Goal: Task Accomplishment & Management: Manage account settings

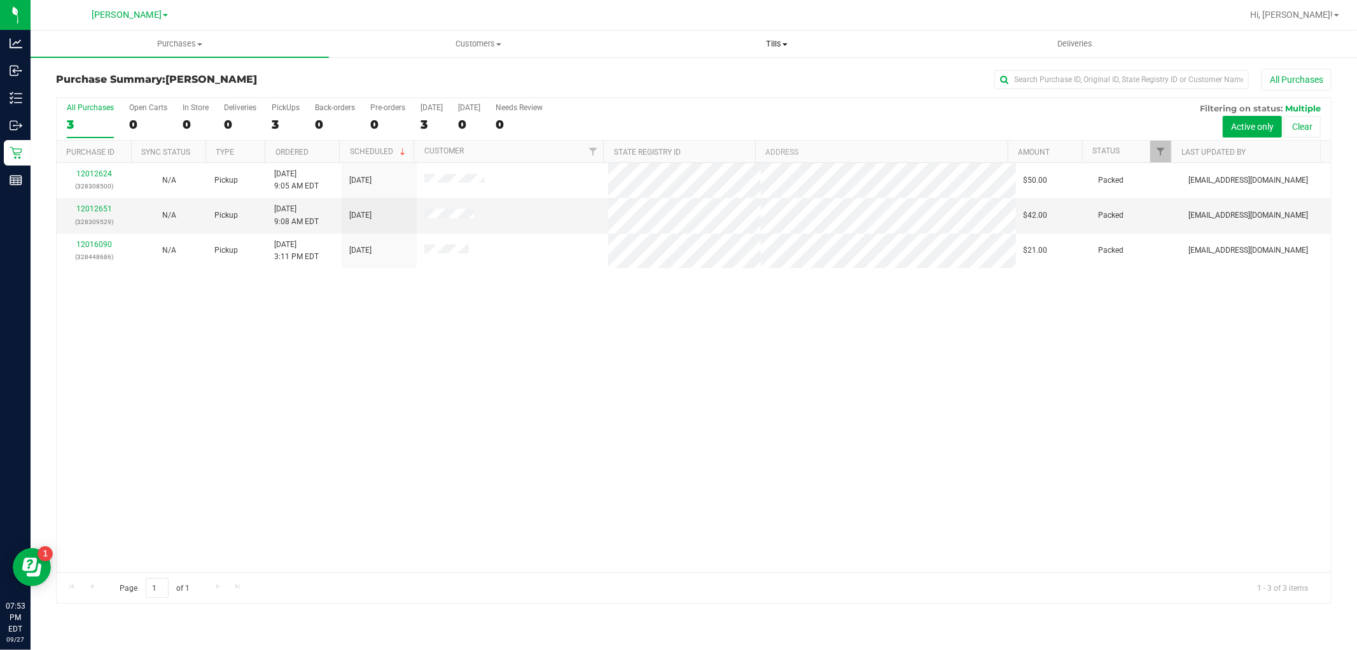
click at [771, 45] on span "Tills" at bounding box center [776, 43] width 297 height 11
click at [658, 72] on span "Manage tills" at bounding box center [670, 76] width 86 height 11
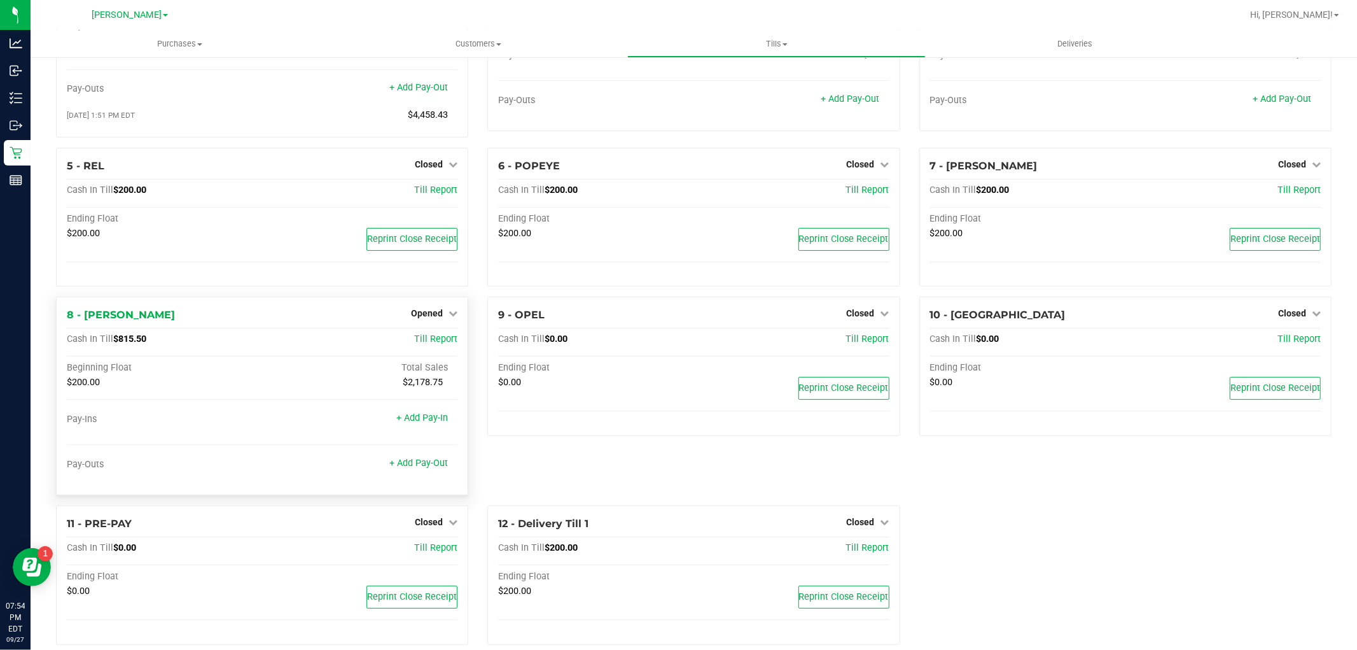
scroll to position [141, 0]
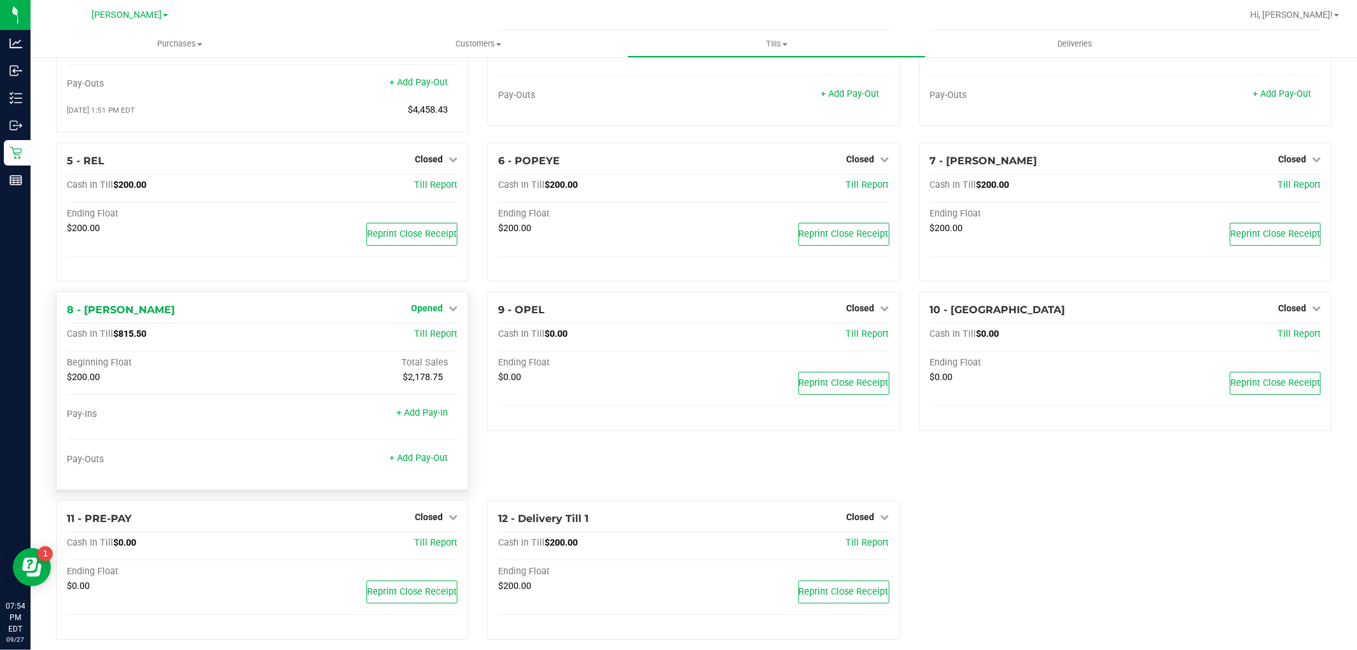
click at [424, 309] on span "Opened" at bounding box center [427, 308] width 32 height 10
click at [423, 332] on link "Close Till" at bounding box center [429, 335] width 34 height 10
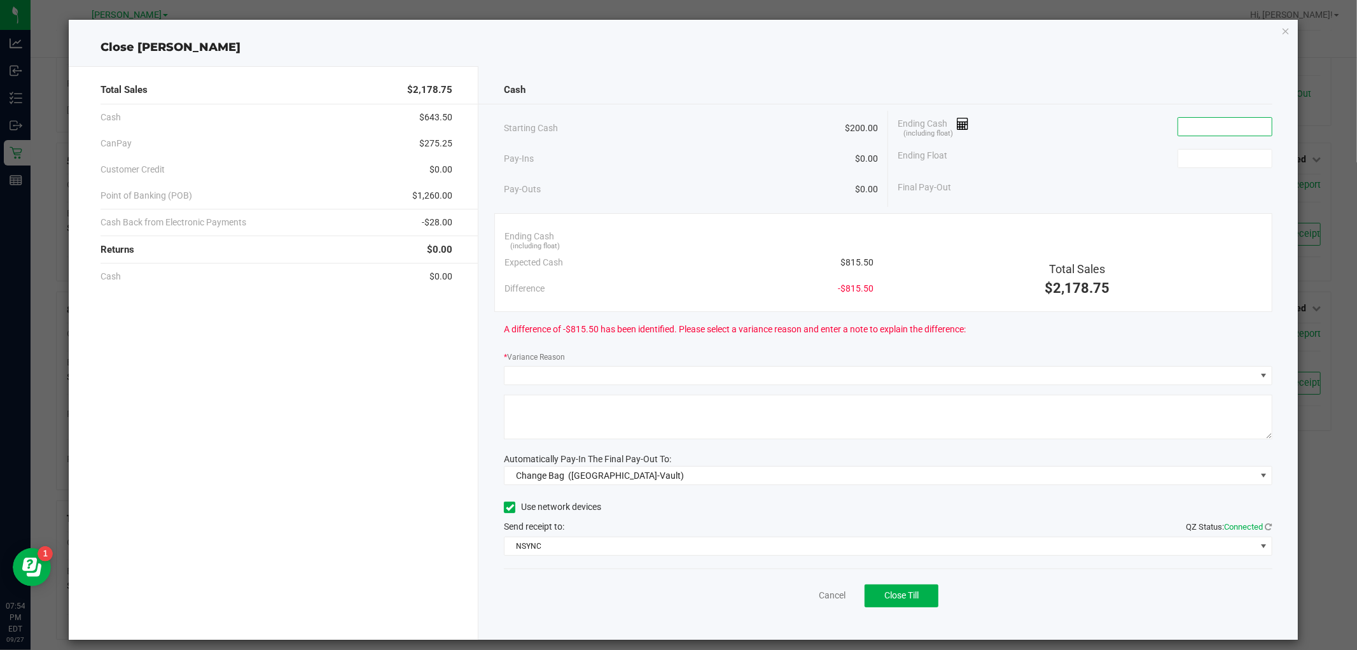
click at [1193, 125] on input at bounding box center [1225, 127] width 94 height 18
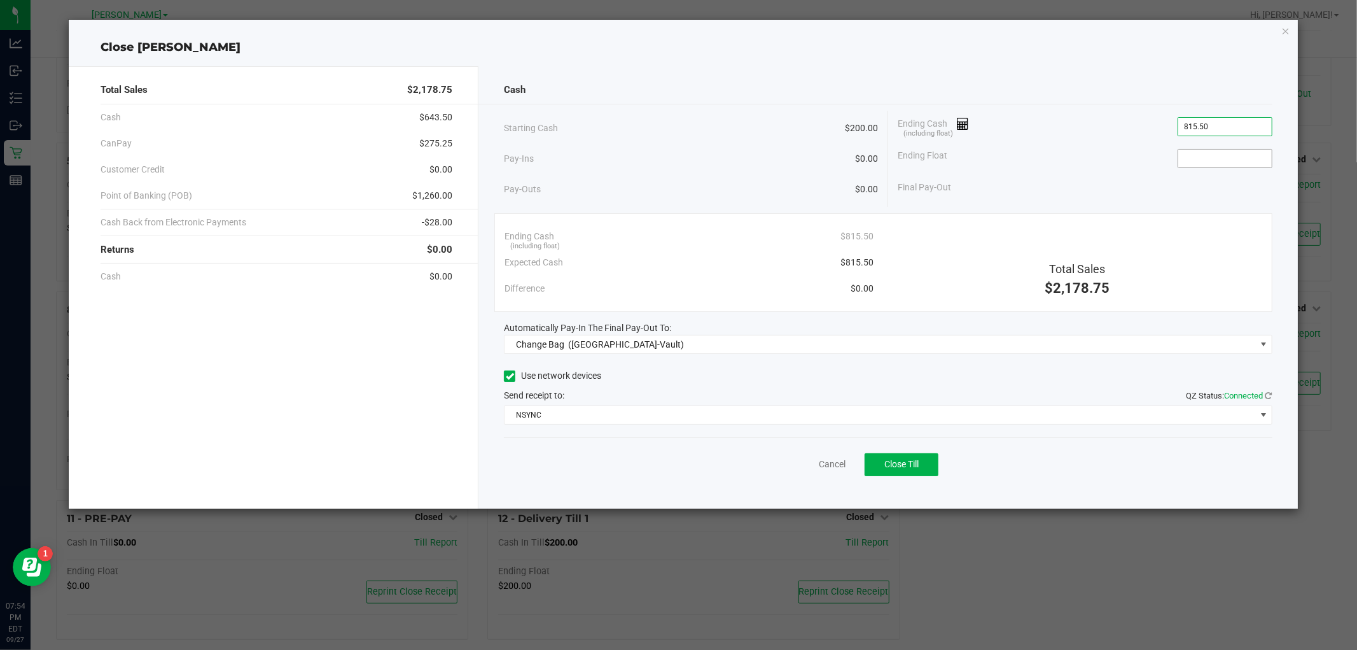
type input "$815.50"
click at [1219, 162] on input at bounding box center [1225, 159] width 94 height 18
type input "$200.00"
click at [1109, 192] on div "Final Pay-Out $615.50" at bounding box center [1085, 187] width 375 height 26
click at [773, 337] on span "Change Bag (Oviedo-Vault)" at bounding box center [880, 344] width 751 height 18
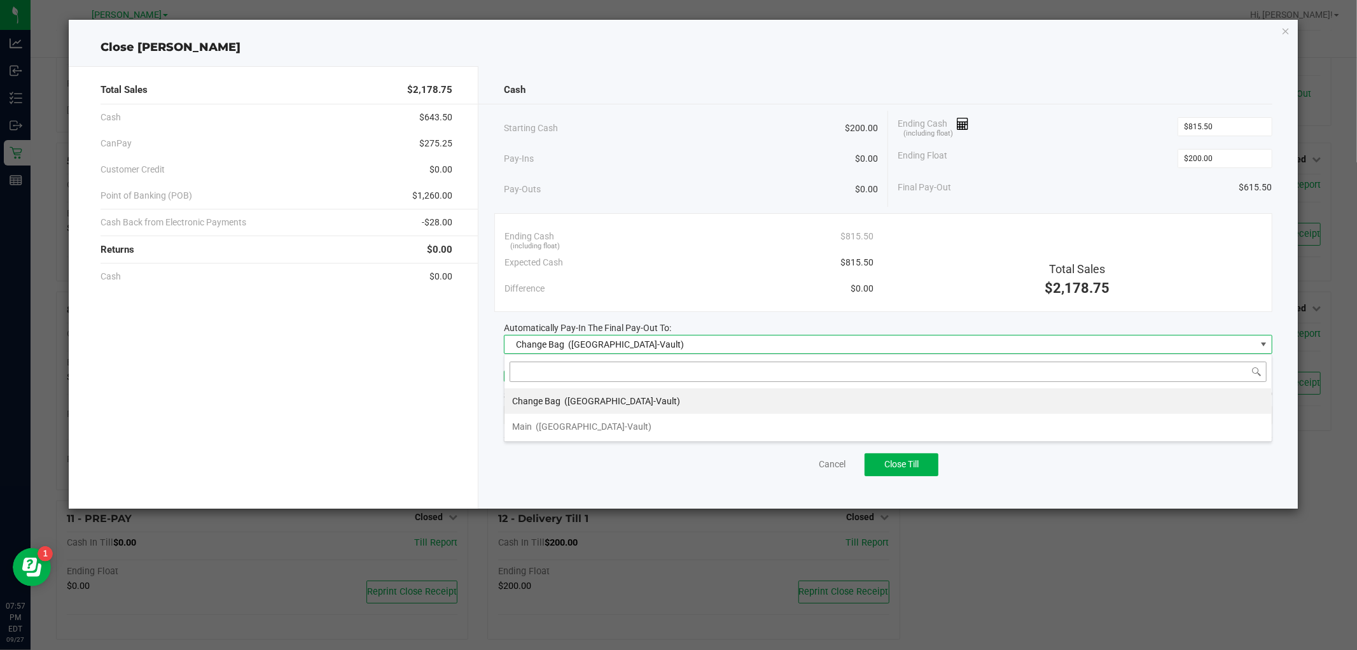
scroll to position [19, 768]
click at [718, 420] on li "Main (Oviedo-Vault)" at bounding box center [888, 426] width 767 height 25
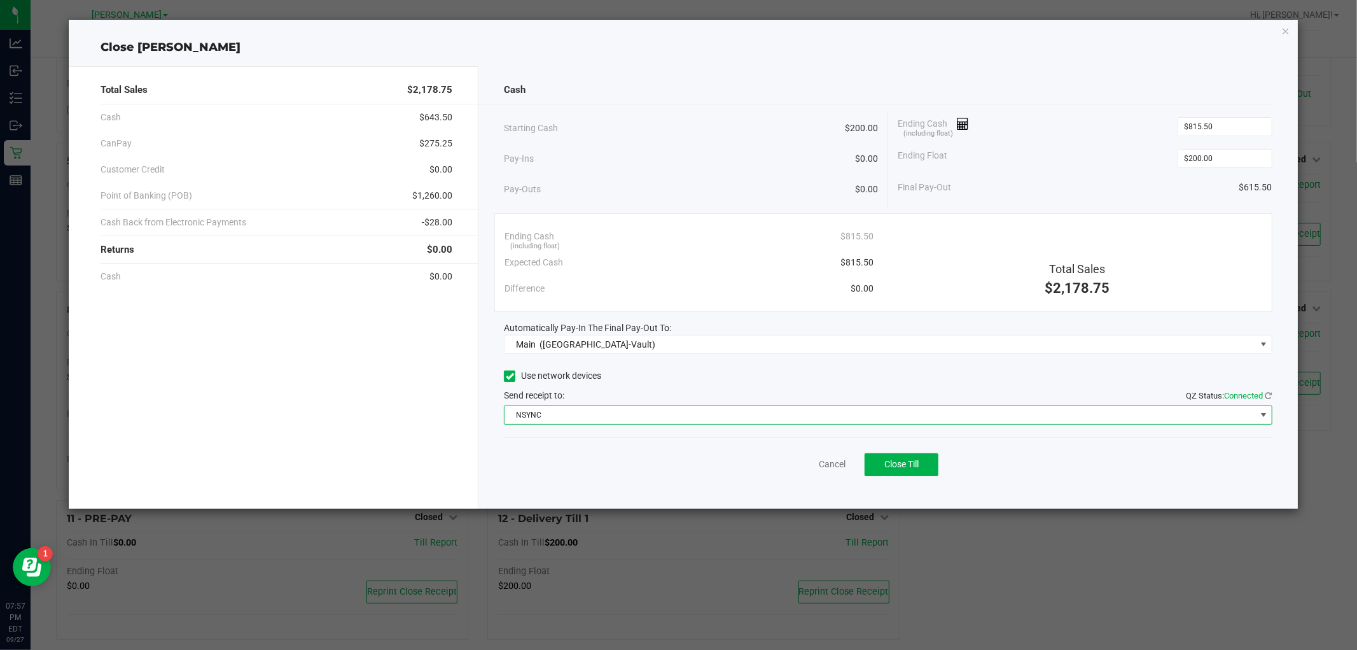
click at [685, 417] on span "NSYNC" at bounding box center [880, 415] width 751 height 18
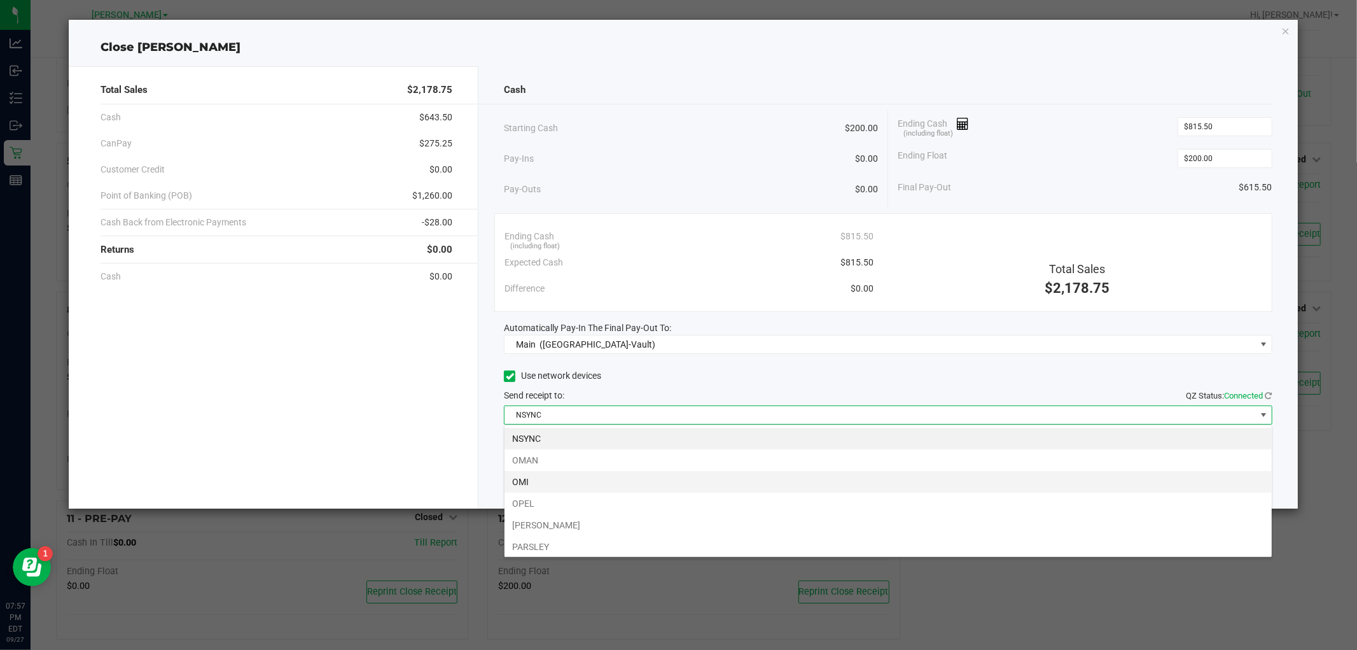
click at [660, 476] on li "OMI" at bounding box center [888, 482] width 767 height 22
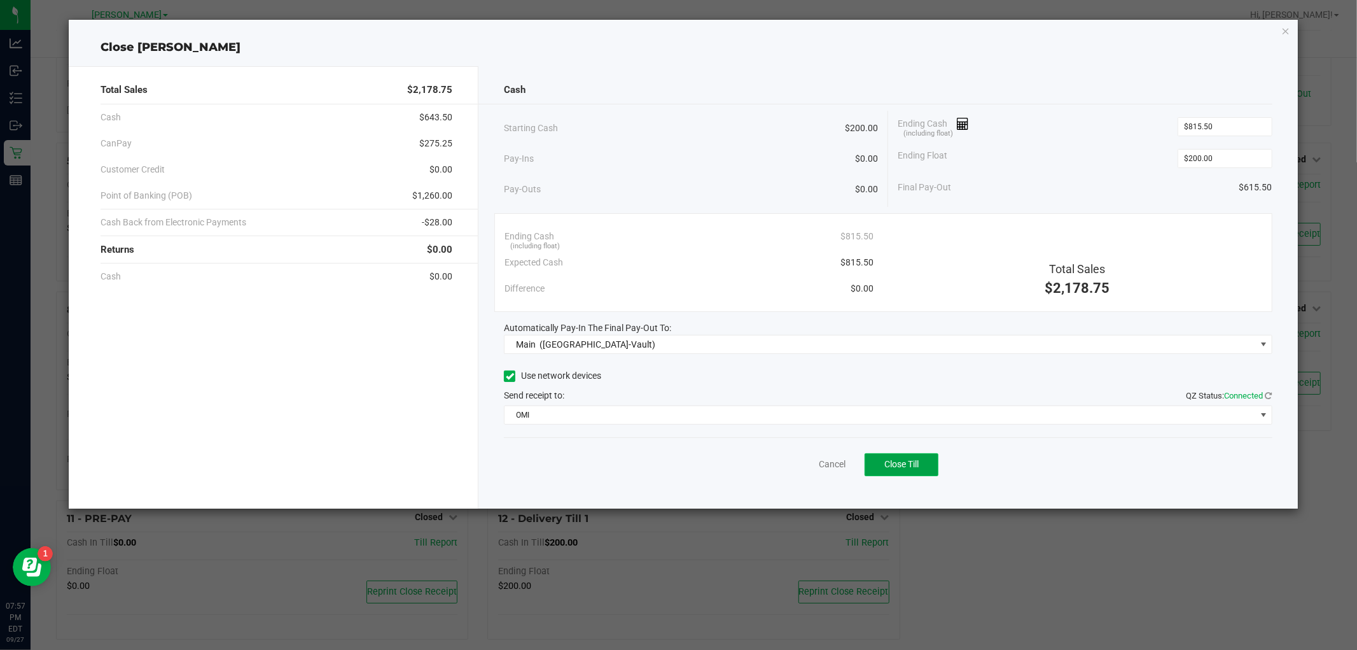
click at [896, 460] on span "Close Till" at bounding box center [901, 464] width 34 height 10
click at [1288, 30] on icon "button" at bounding box center [1286, 30] width 9 height 15
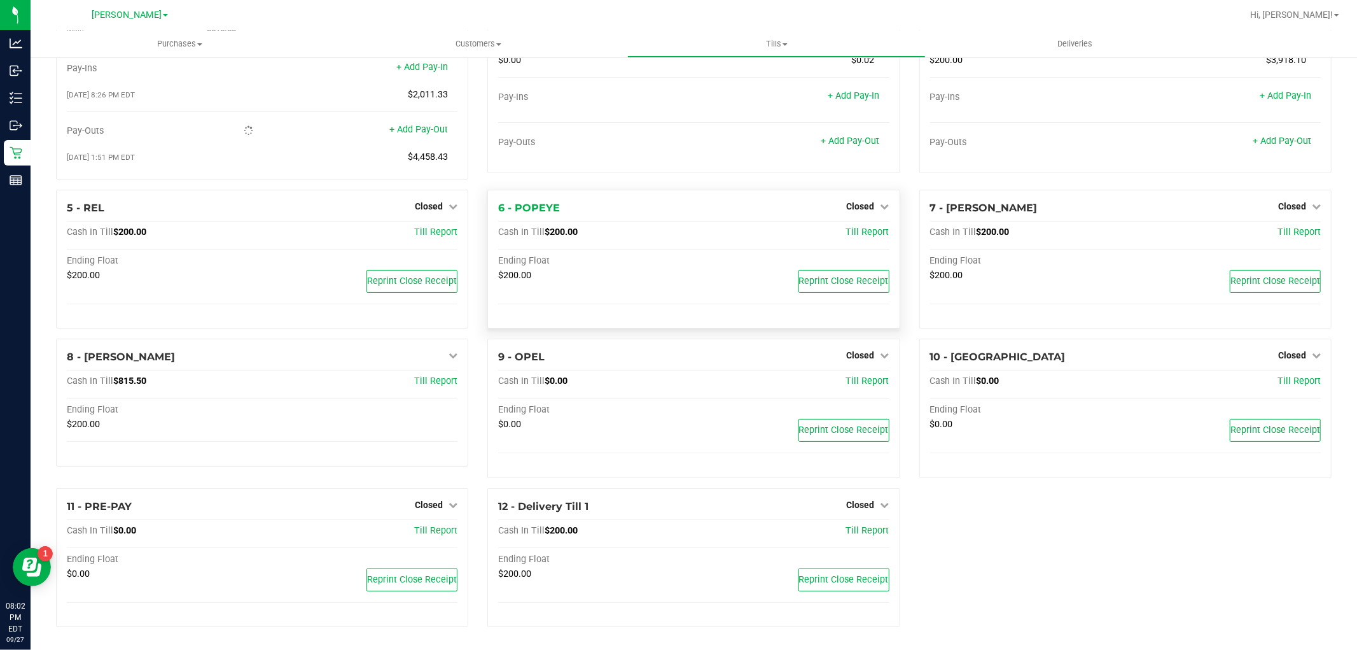
scroll to position [0, 0]
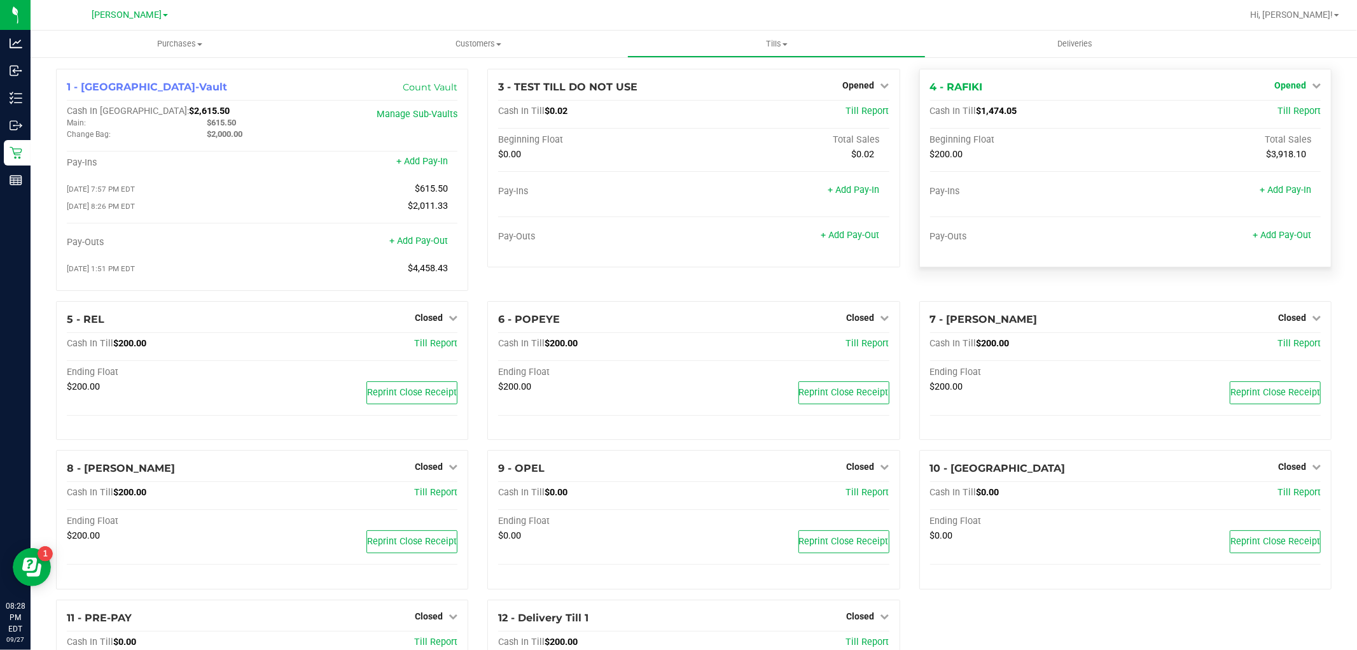
click at [1280, 85] on span "Opened" at bounding box center [1291, 85] width 32 height 10
click at [1275, 113] on link "Close Till" at bounding box center [1292, 112] width 34 height 10
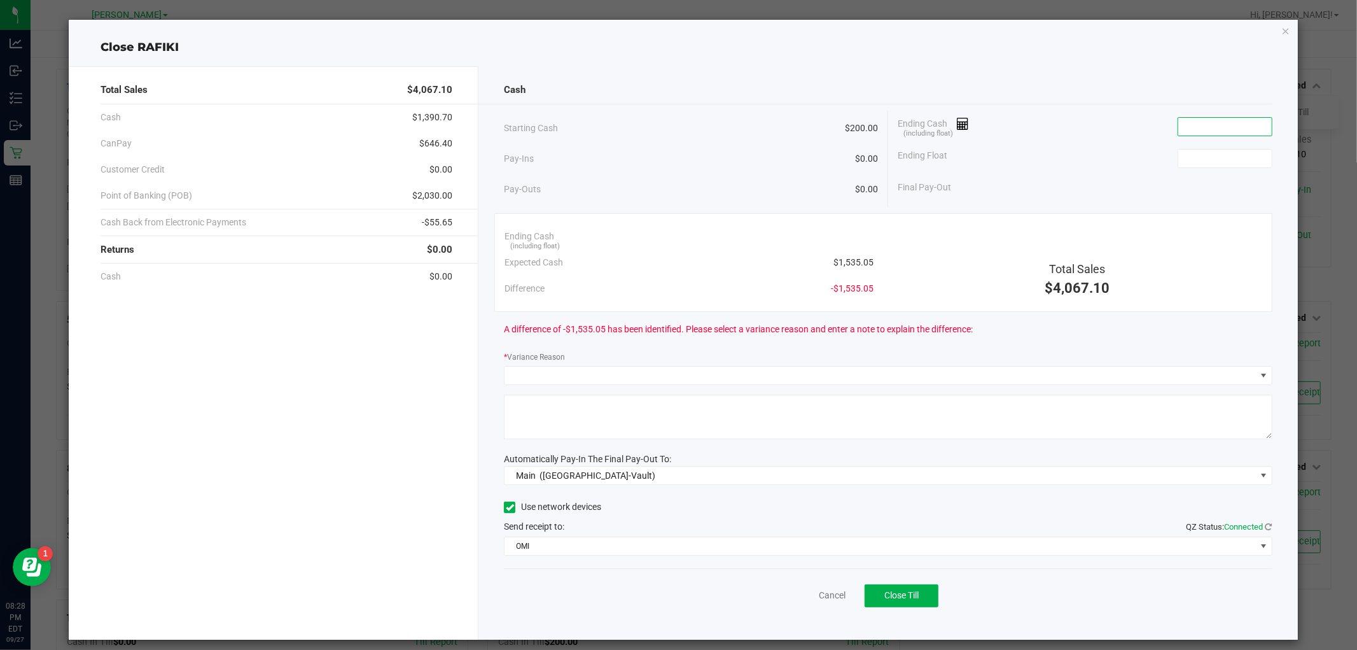
click at [1195, 119] on input at bounding box center [1225, 127] width 94 height 18
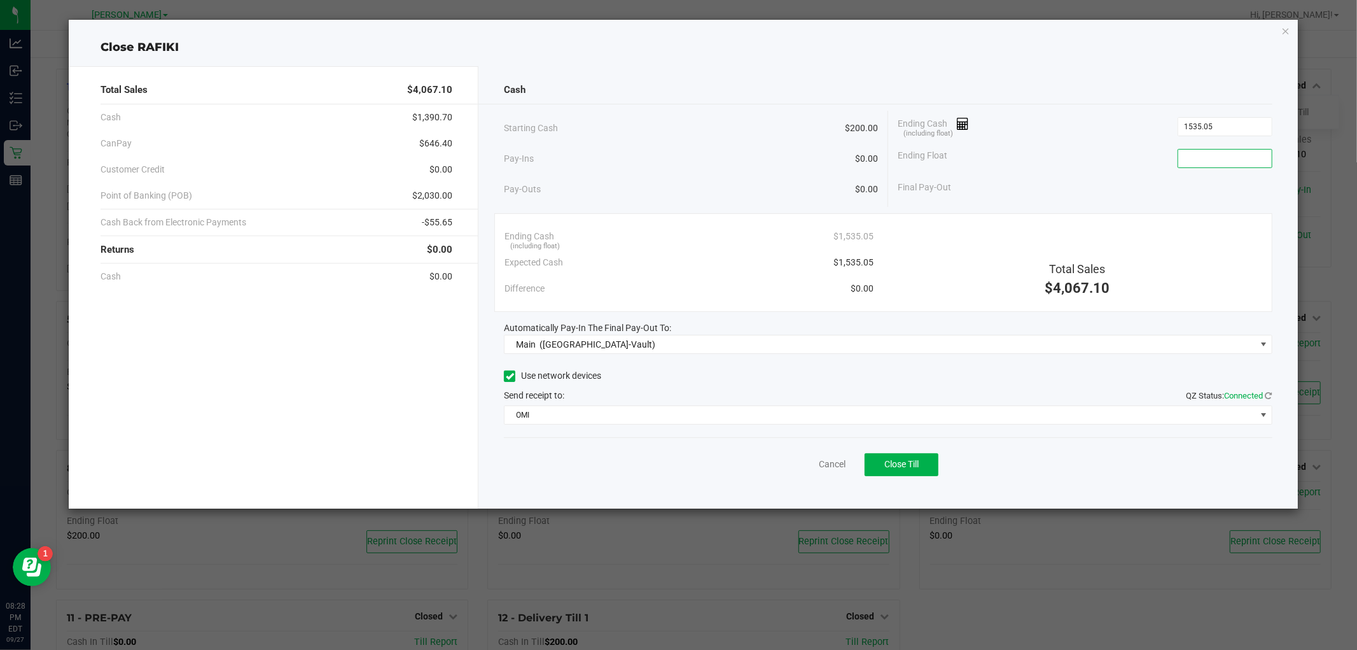
type input "$1,535.05"
click at [1226, 157] on input at bounding box center [1225, 159] width 94 height 18
type input "$200.00"
click at [1146, 192] on div "Final Pay-Out $1,335.05" at bounding box center [1085, 187] width 375 height 26
click at [884, 468] on span "Close Till" at bounding box center [901, 464] width 34 height 10
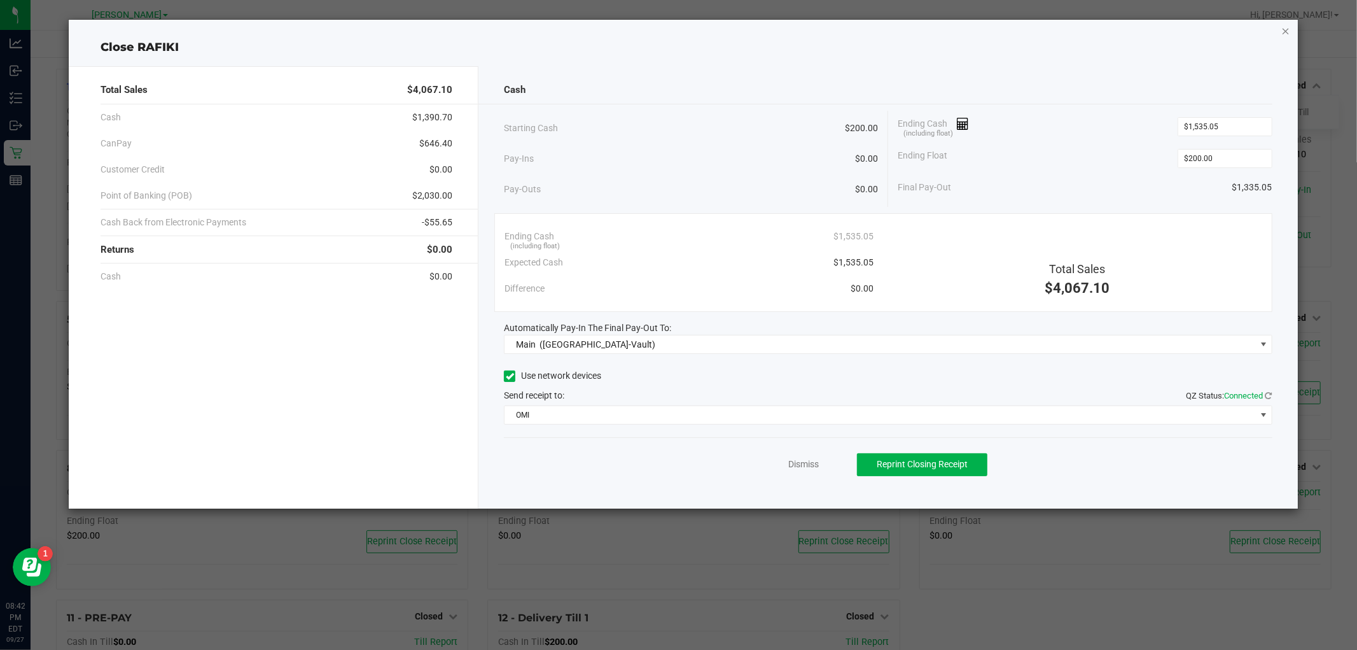
click at [1287, 24] on icon "button" at bounding box center [1286, 30] width 9 height 15
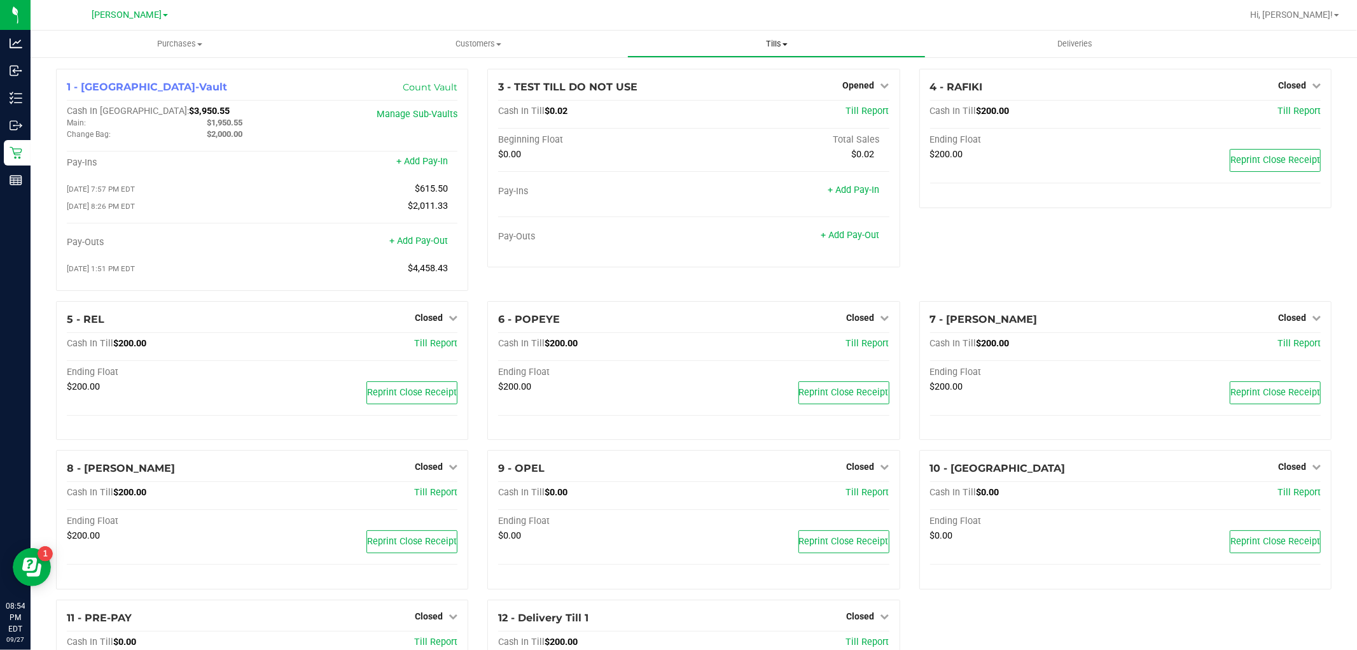
click at [768, 45] on span "Tills" at bounding box center [776, 43] width 297 height 11
click at [742, 89] on span "Reconcile e-payments" at bounding box center [690, 92] width 127 height 11
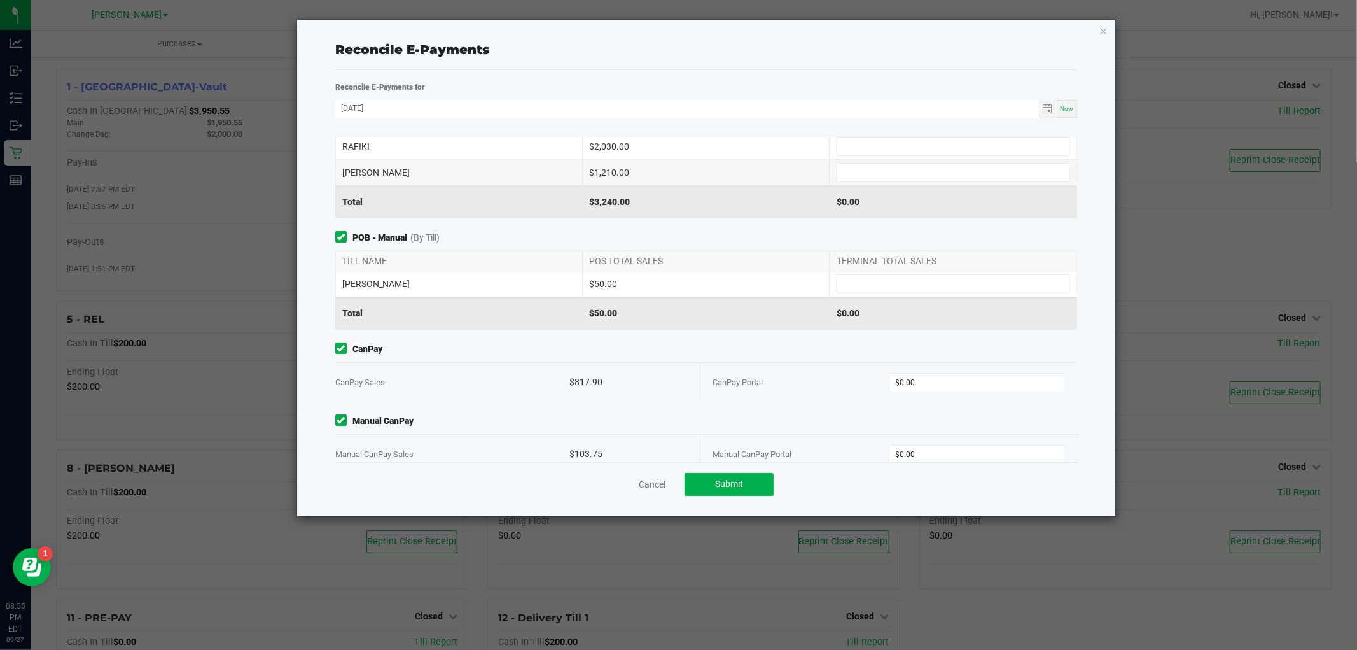
scroll to position [67, 0]
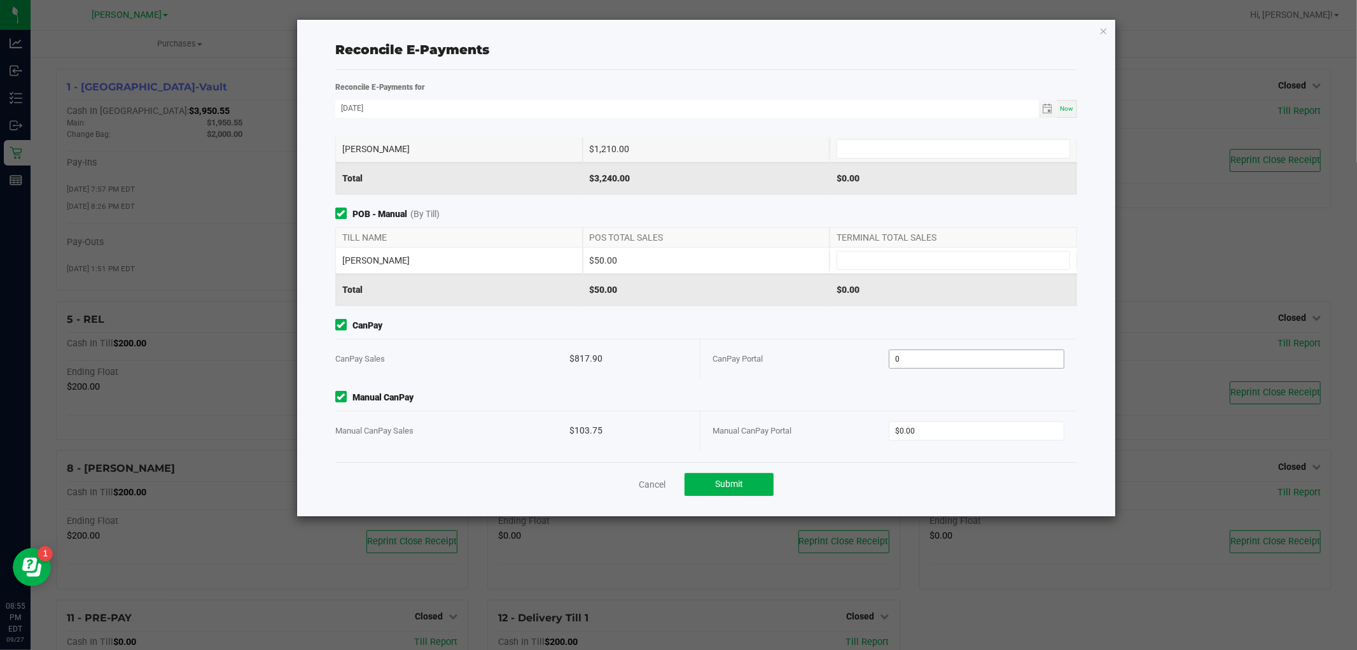
click at [944, 361] on input "0" at bounding box center [977, 359] width 174 height 18
type input "$817.90"
click at [932, 428] on input "0" at bounding box center [977, 431] width 174 height 18
type input "$103.75"
click at [937, 498] on div "Cancel Submit" at bounding box center [706, 484] width 743 height 44
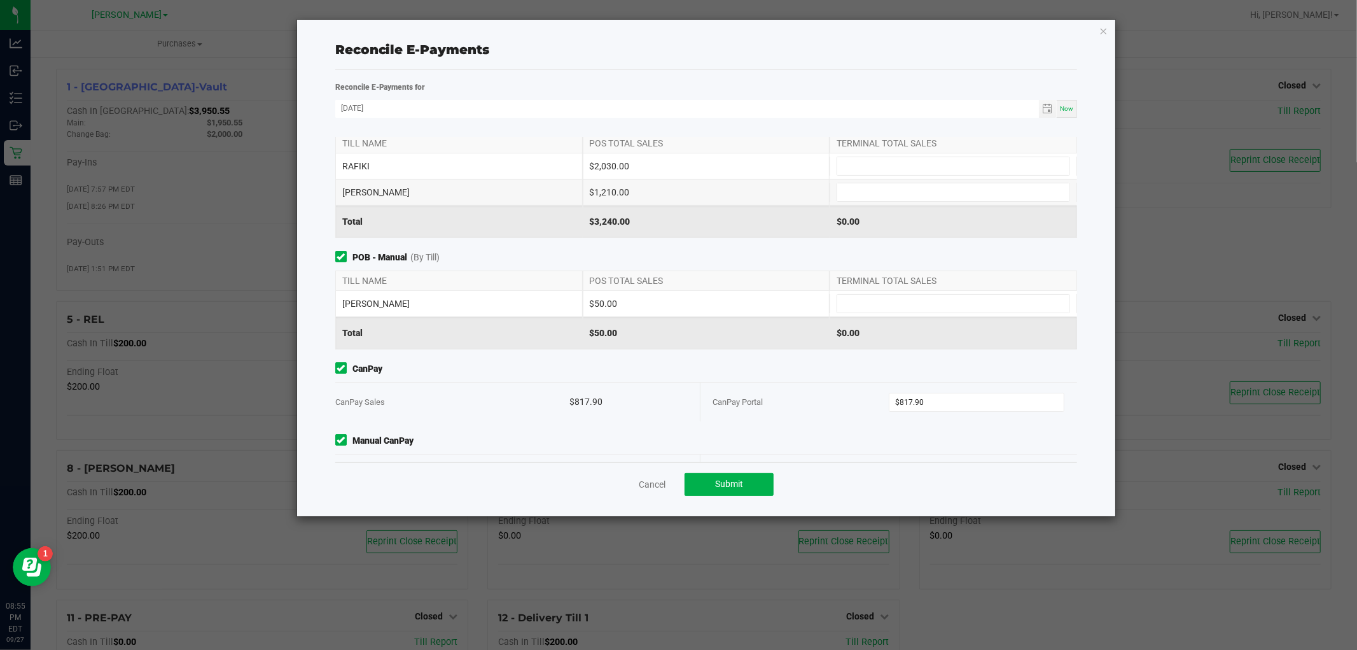
scroll to position [0, 0]
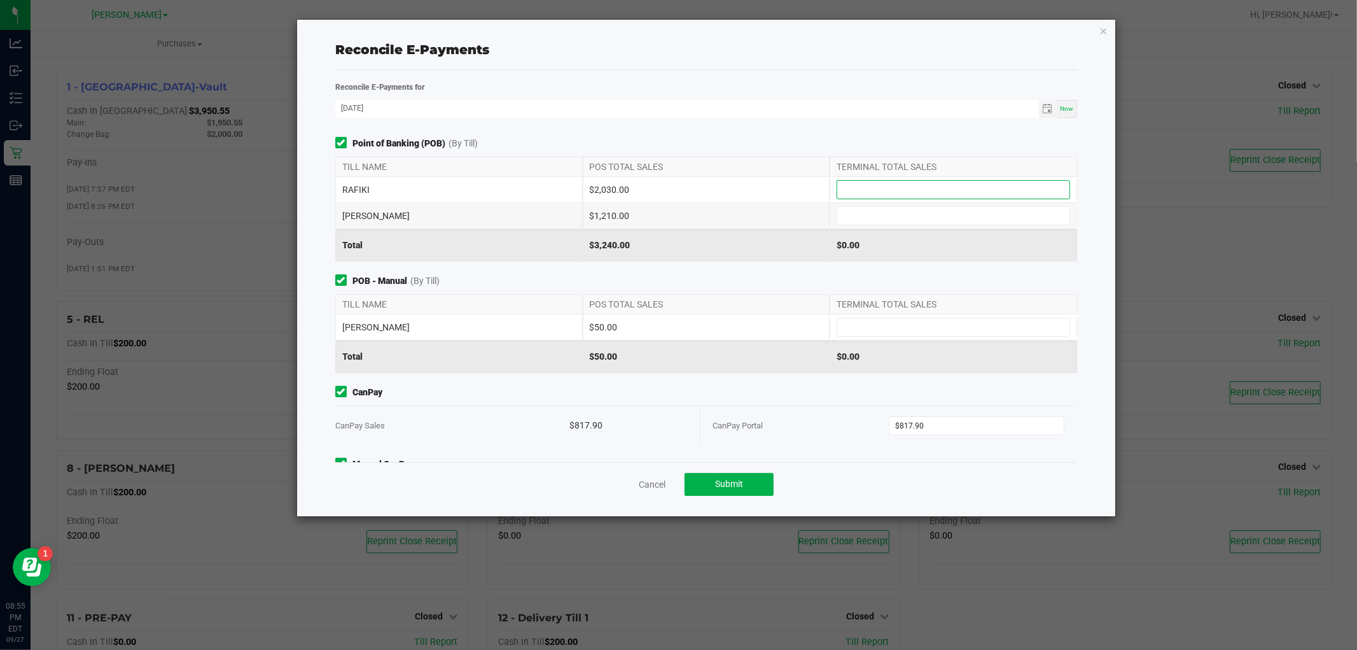
click at [914, 194] on input at bounding box center [953, 190] width 232 height 18
type input "$2,030.00"
click at [874, 221] on input at bounding box center [953, 216] width 232 height 18
type input "$1,210.00"
click at [917, 319] on input at bounding box center [953, 327] width 232 height 18
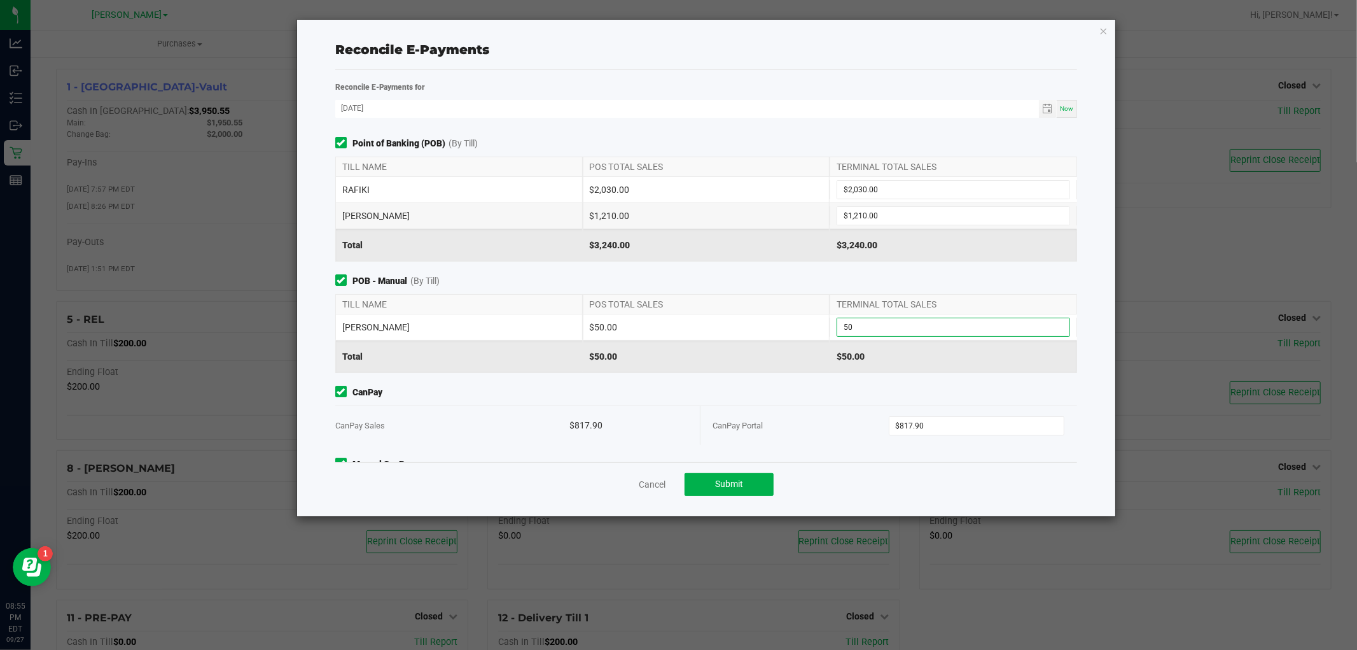
type input "$50.00"
click at [926, 377] on div "Point of Banking (POB) (By Till) TILL NAME POS TOTAL SALES TERMINAL TOTAL SALES…" at bounding box center [707, 299] width 762 height 325
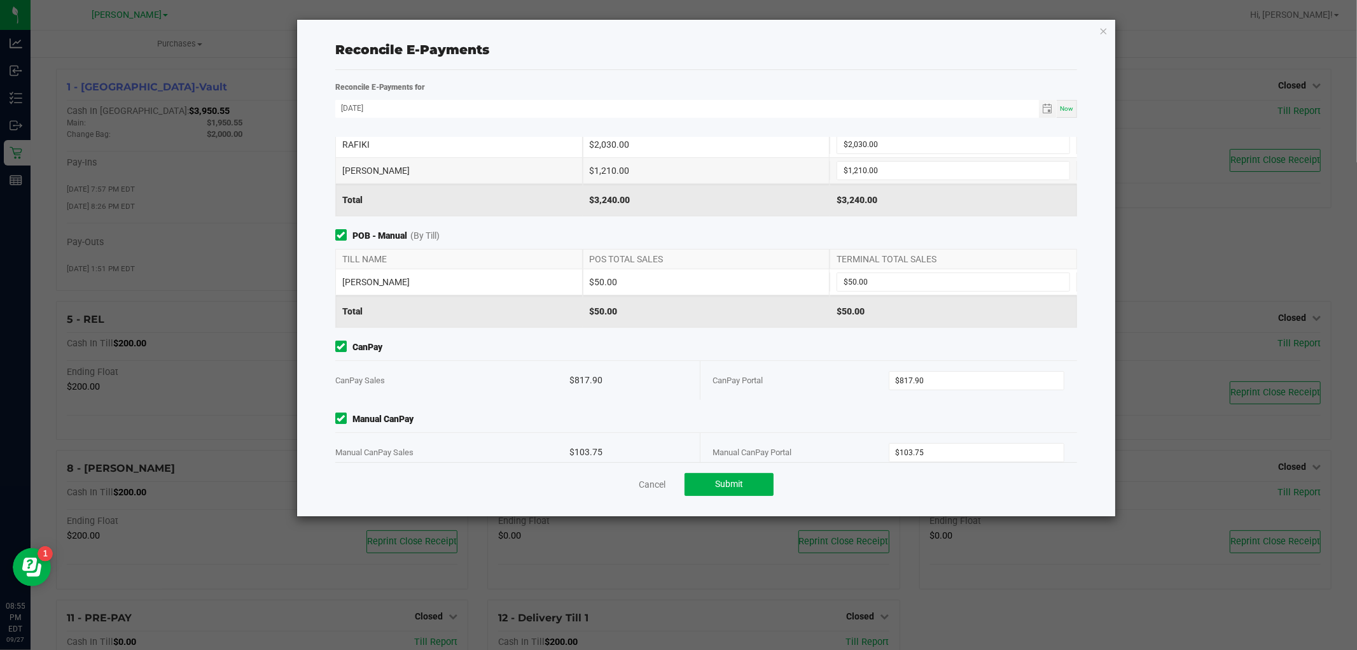
scroll to position [67, 0]
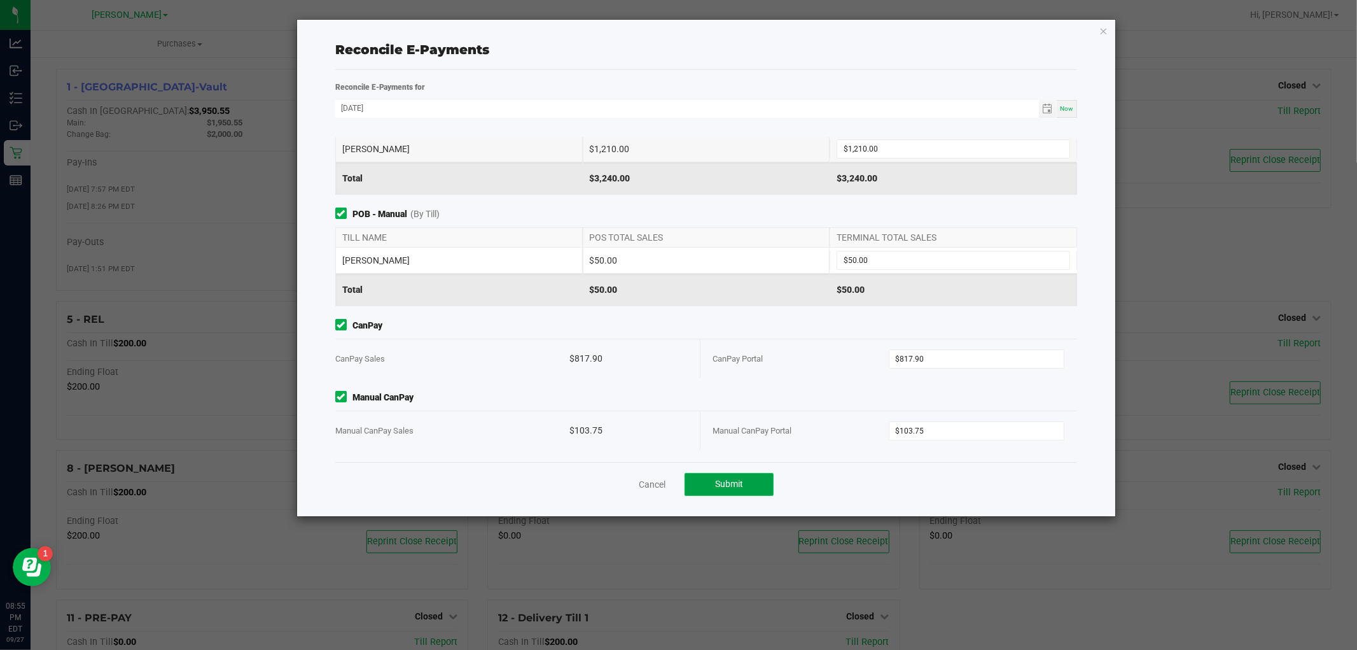
click at [736, 492] on button "Submit" at bounding box center [729, 484] width 89 height 23
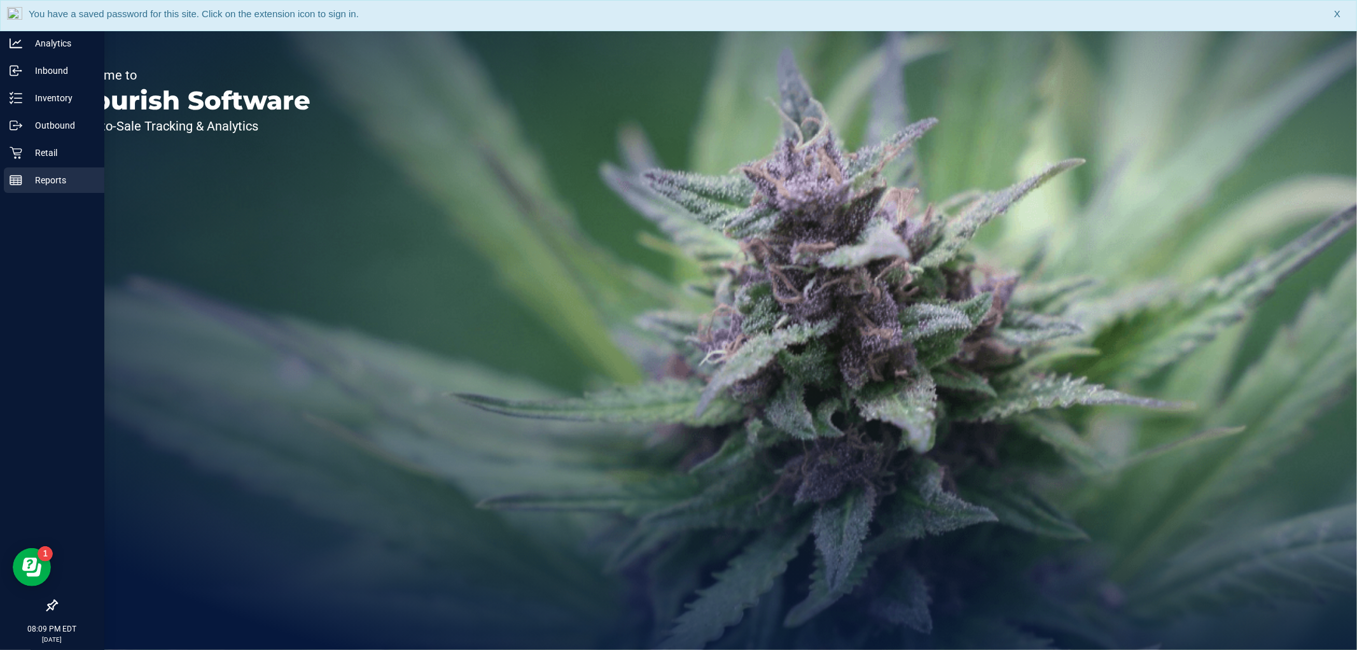
click at [52, 175] on p "Reports" at bounding box center [60, 179] width 76 height 15
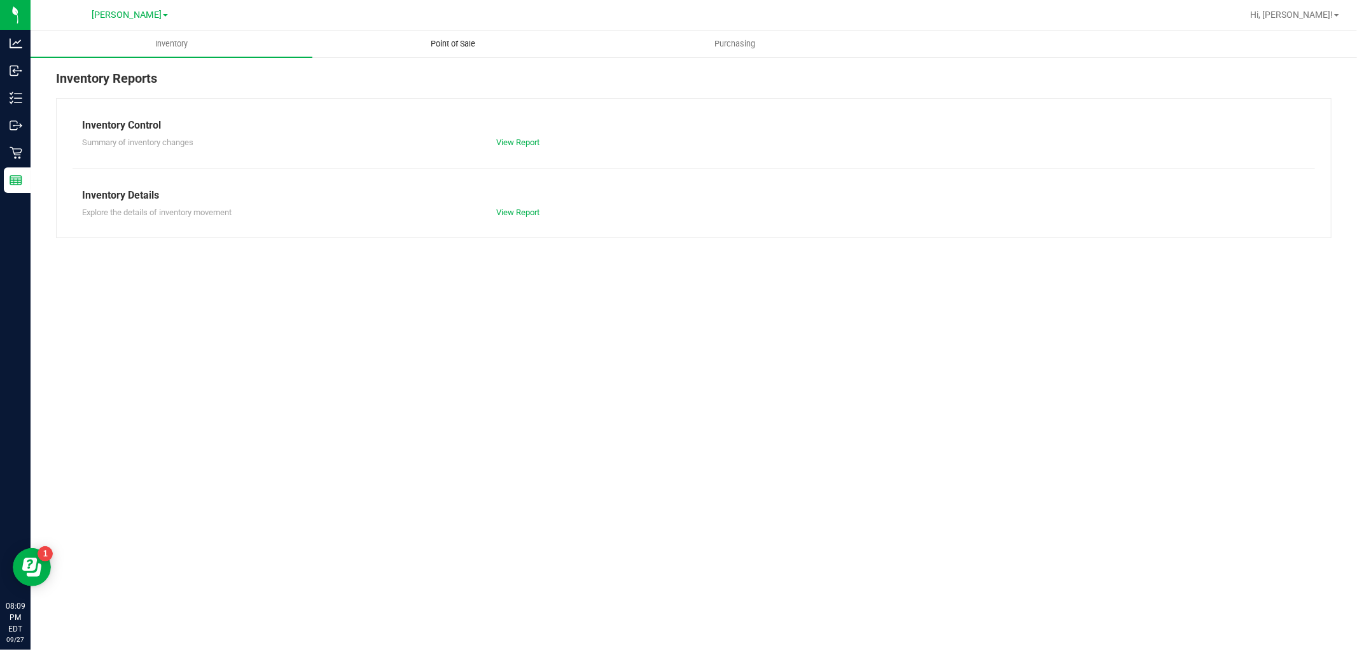
click at [454, 39] on span "Point of Sale" at bounding box center [453, 43] width 79 height 11
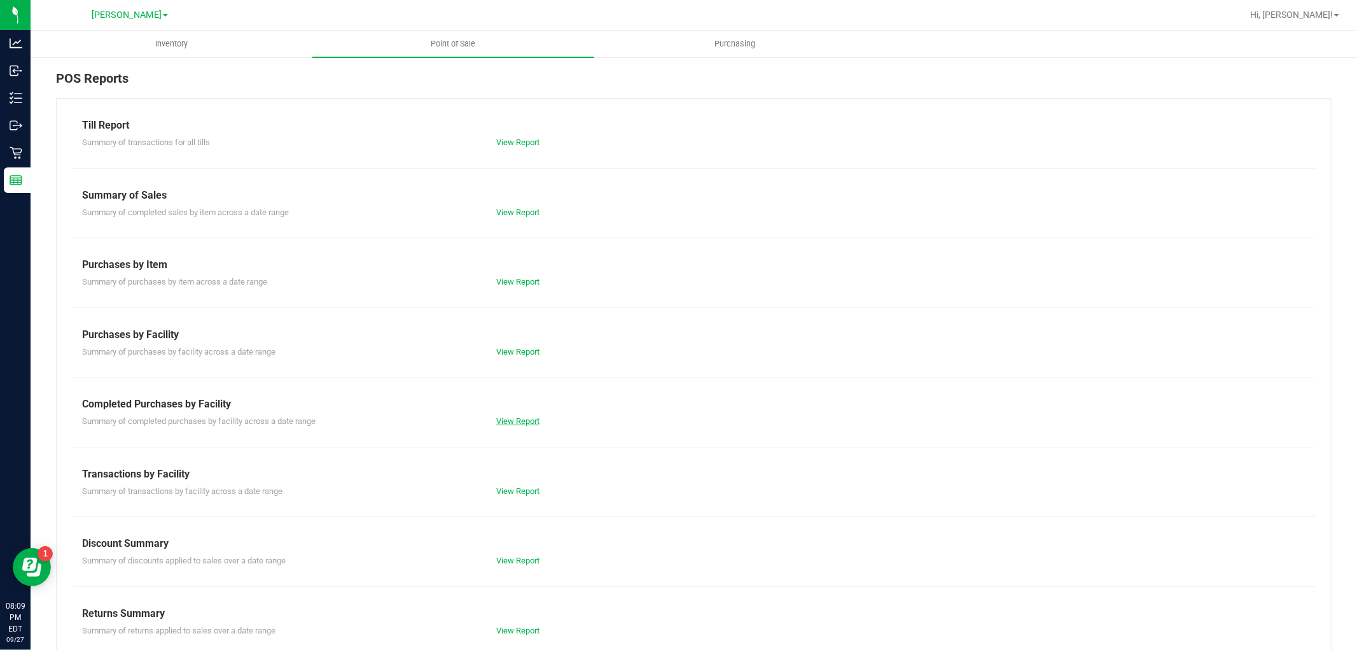
click at [512, 419] on link "View Report" at bounding box center [517, 421] width 43 height 10
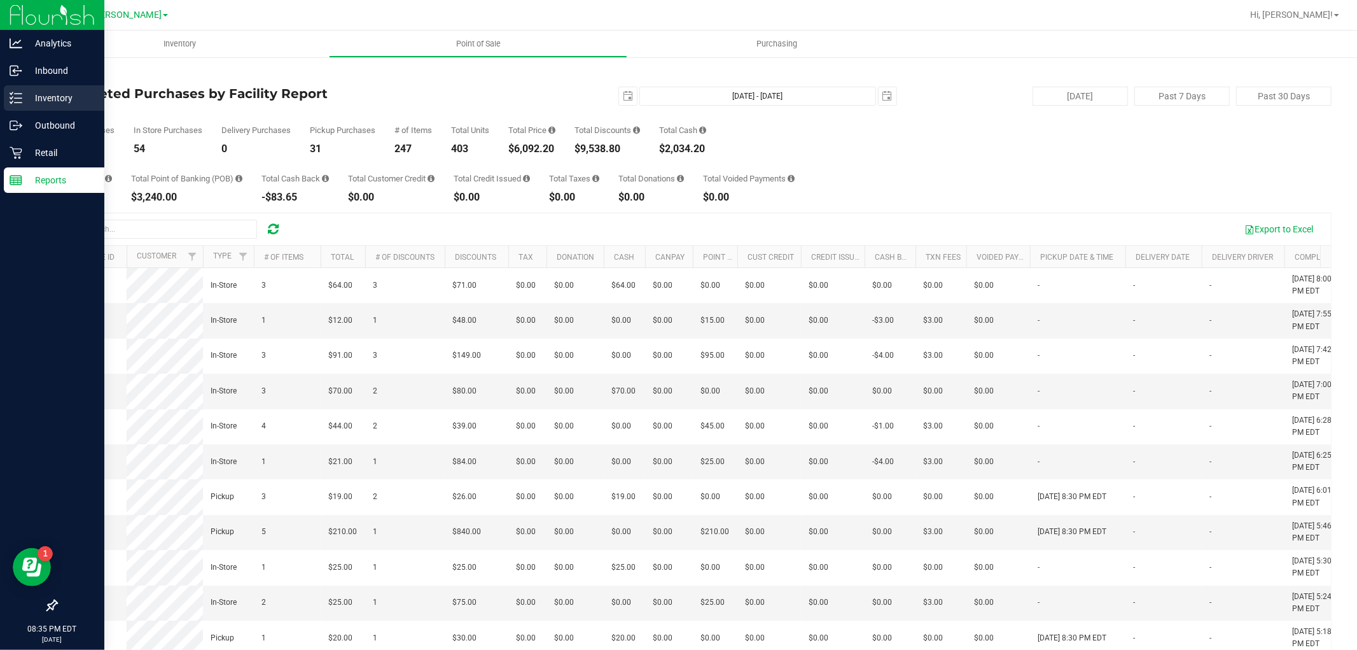
click at [41, 100] on p "Inventory" at bounding box center [60, 97] width 76 height 15
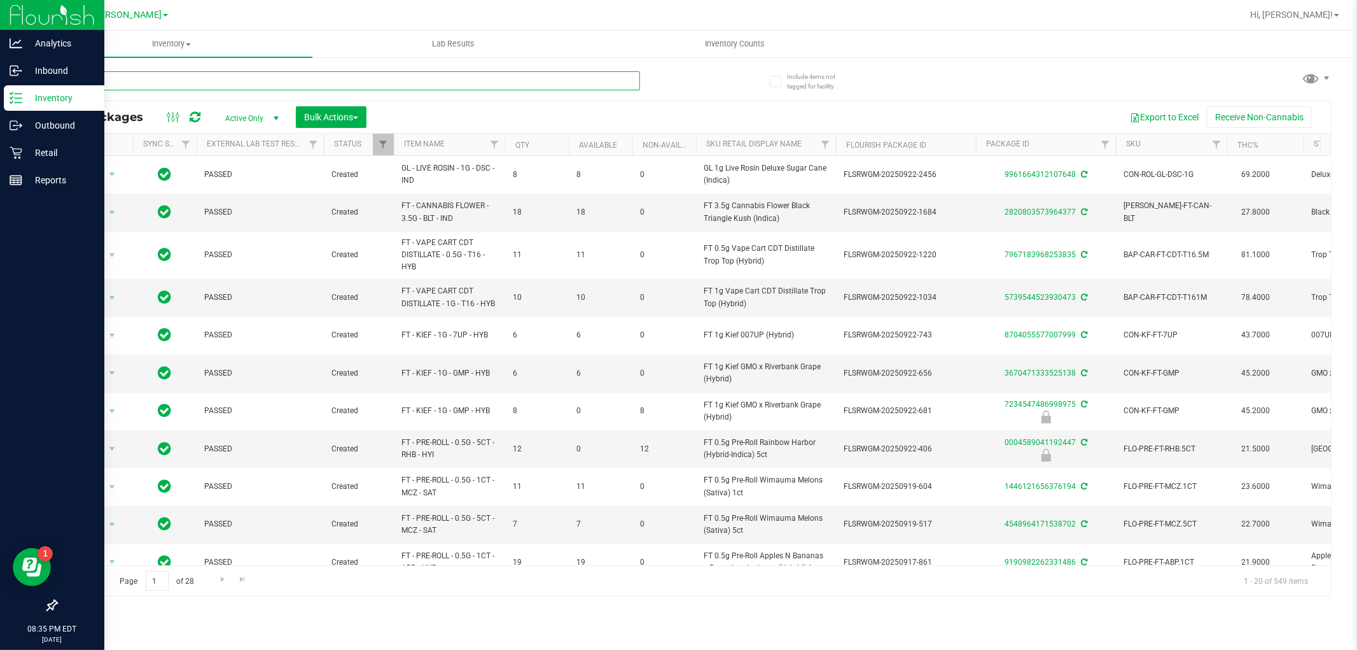
click at [128, 84] on input "text" at bounding box center [348, 80] width 584 height 19
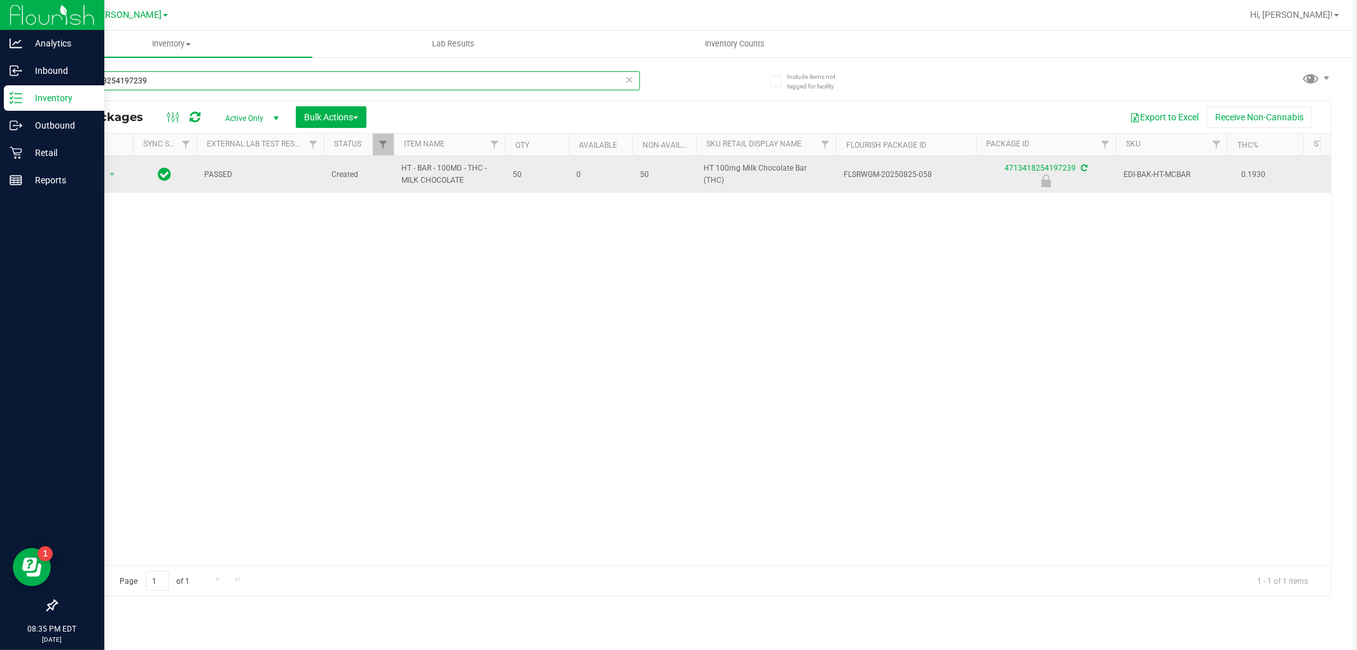
type input "4713418254197239"
click at [102, 172] on span "Action" at bounding box center [86, 174] width 34 height 18
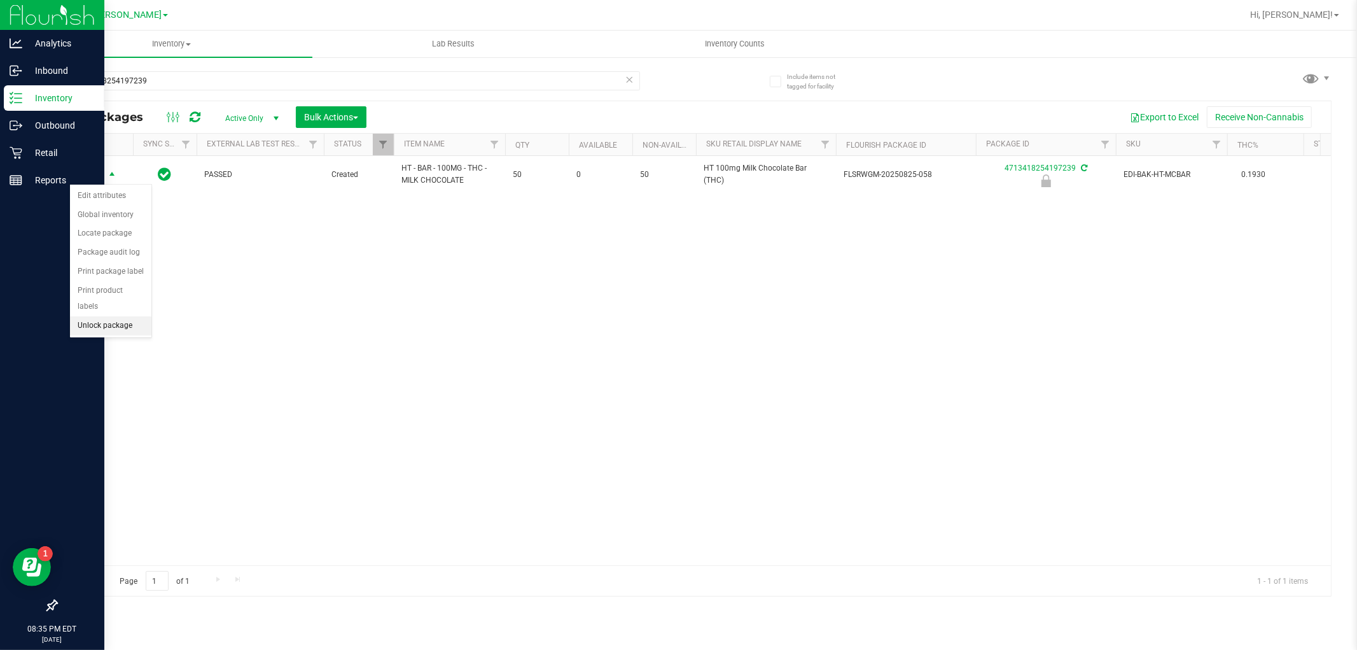
click at [104, 332] on li "Unlock package" at bounding box center [110, 325] width 81 height 19
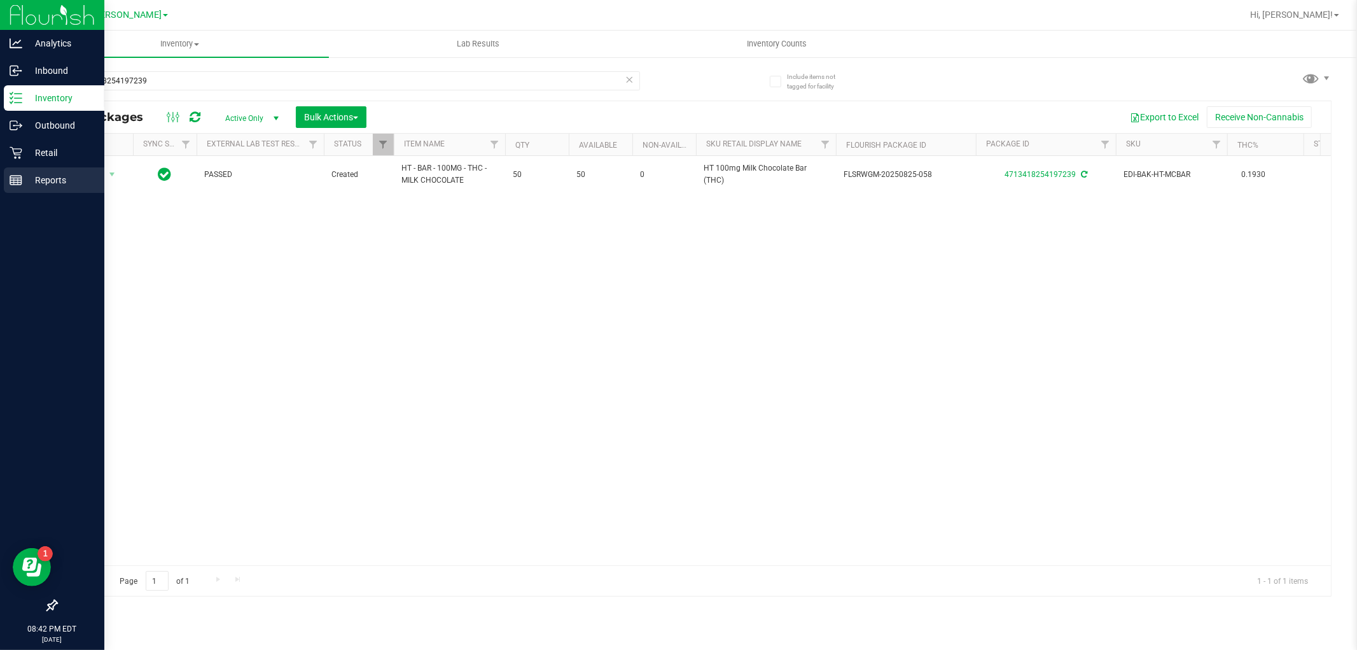
click at [41, 177] on p "Reports" at bounding box center [60, 179] width 76 height 15
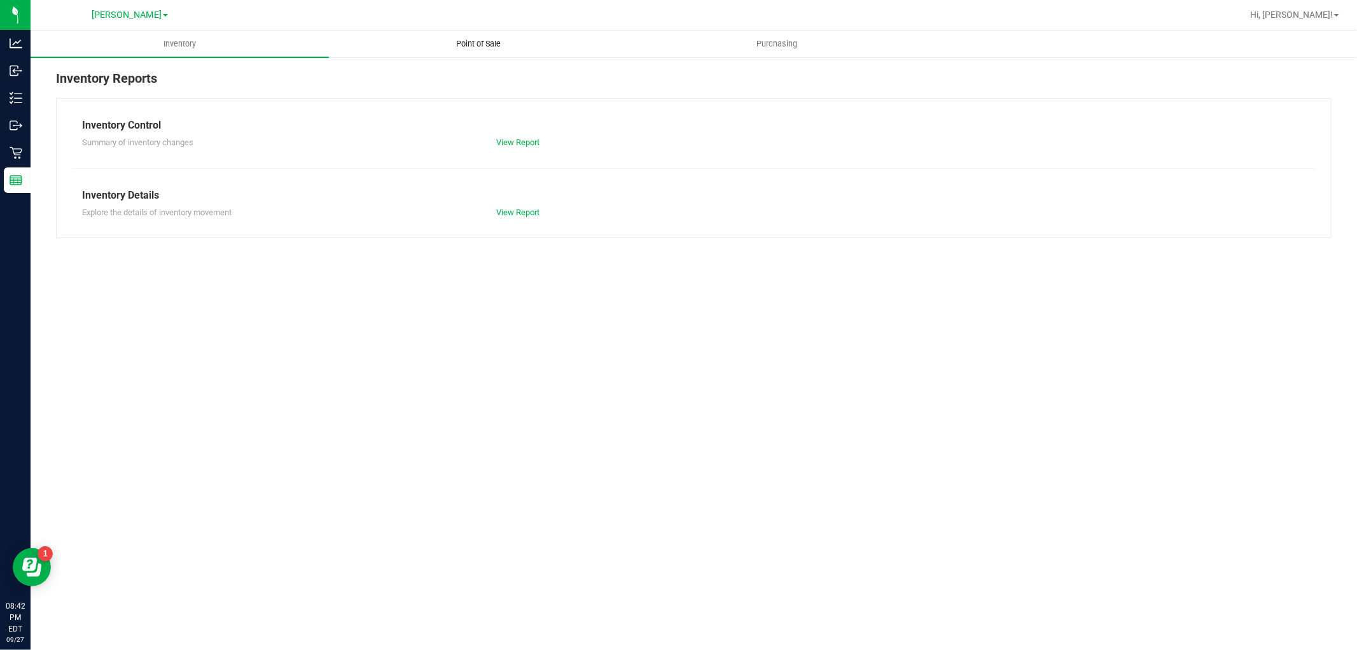
click at [493, 42] on span "Point of Sale" at bounding box center [478, 43] width 79 height 11
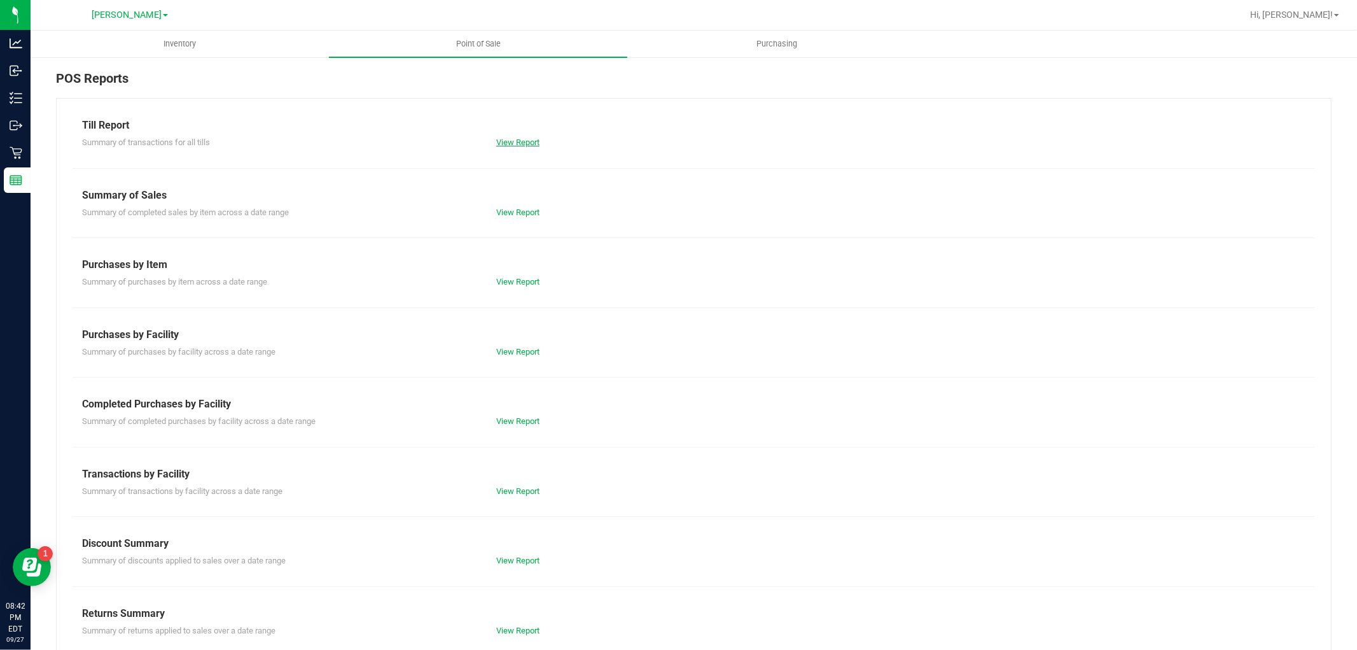
click at [501, 138] on link "View Report" at bounding box center [517, 142] width 43 height 10
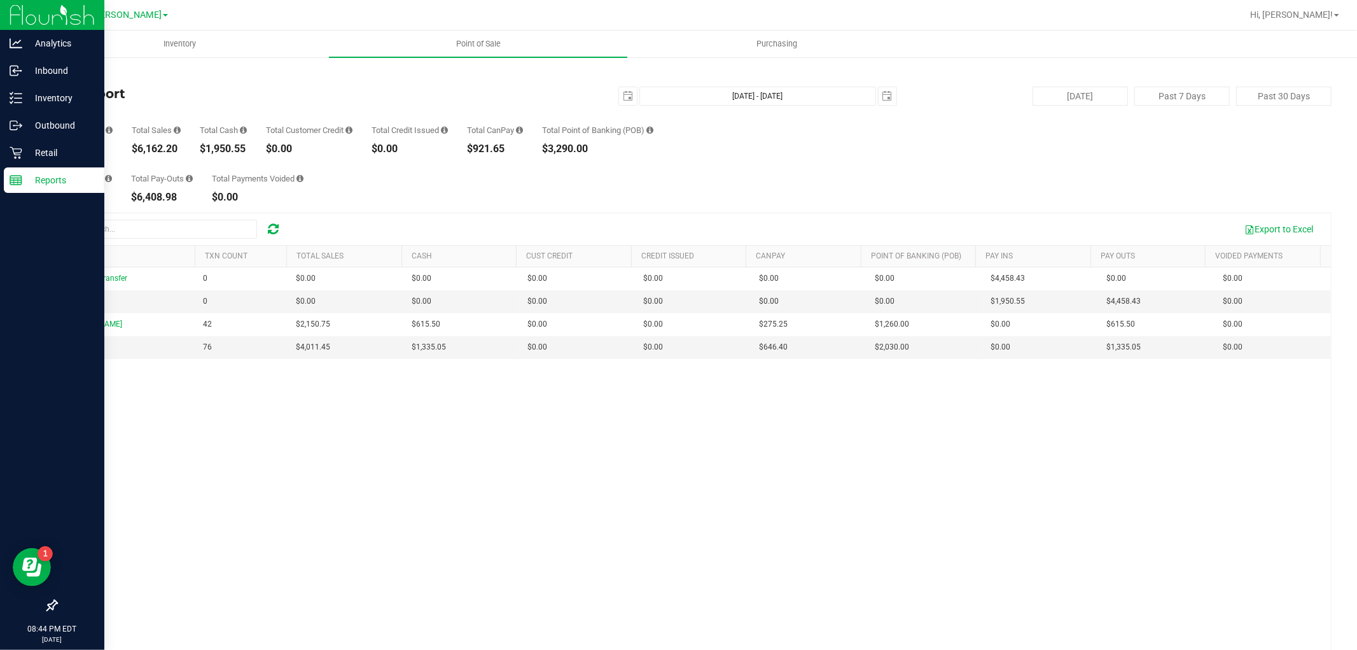
click at [22, 171] on div "Reports" at bounding box center [54, 179] width 101 height 25
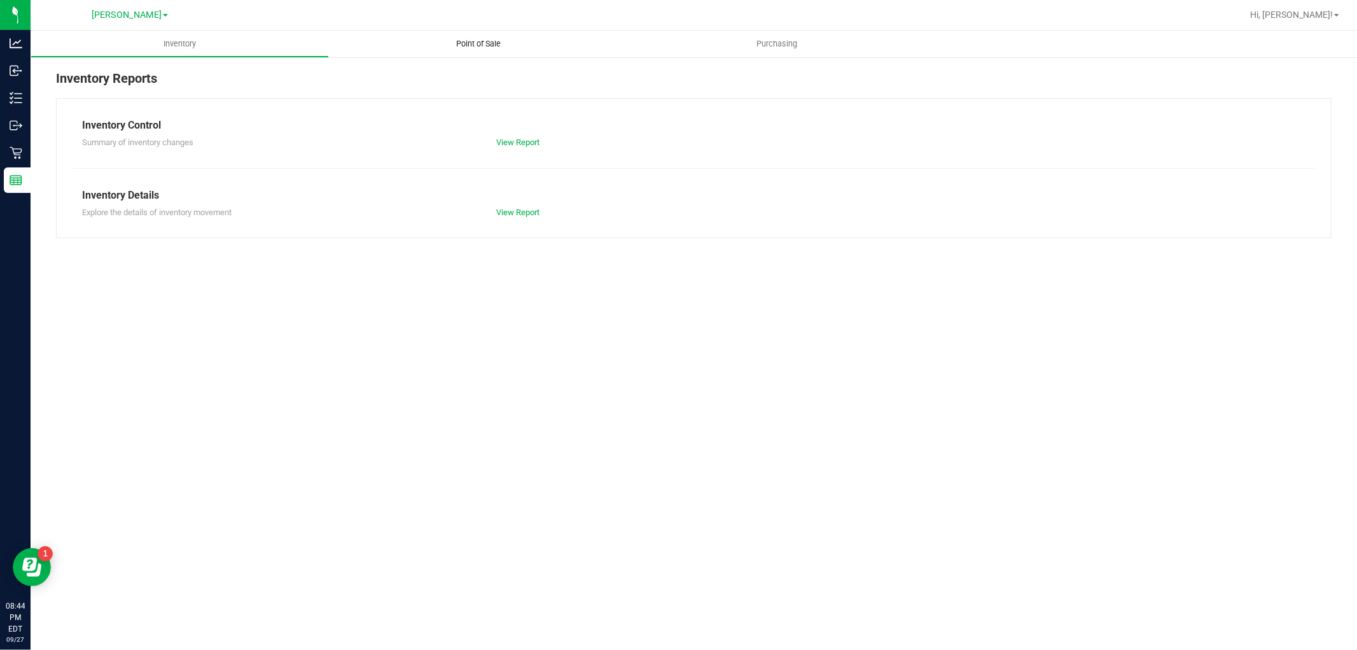
click at [492, 49] on span "Point of Sale" at bounding box center [478, 43] width 79 height 11
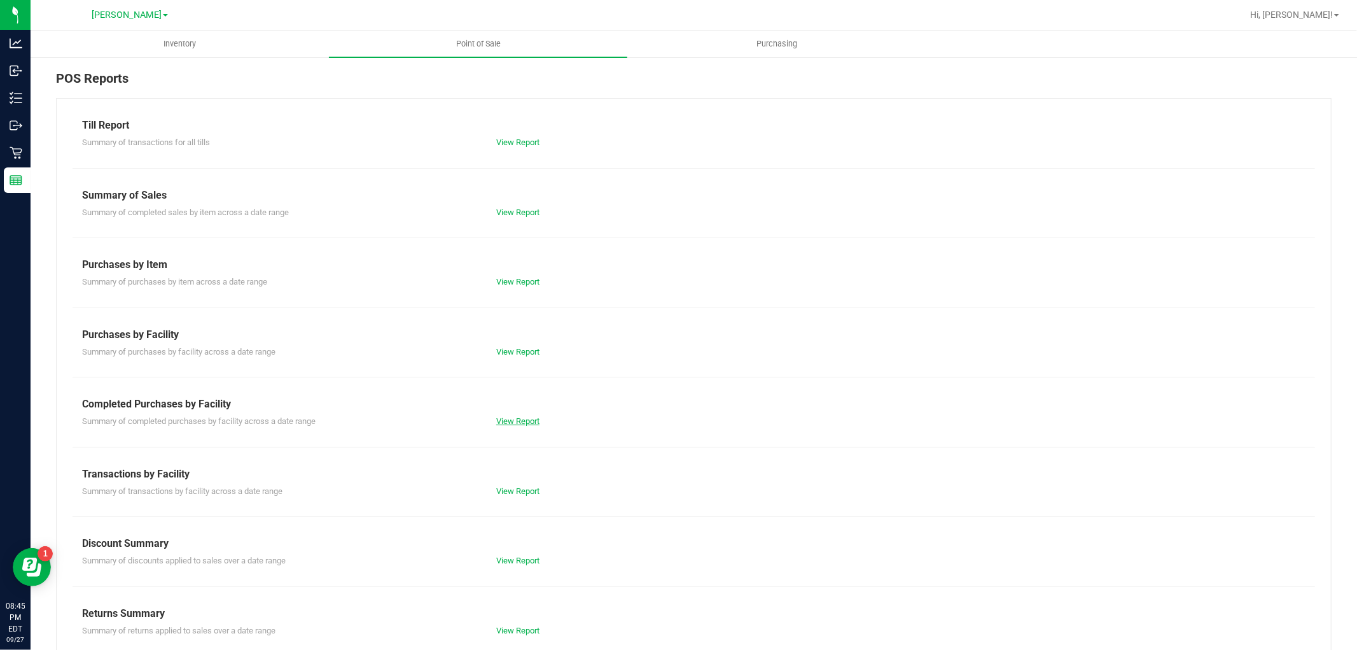
click at [510, 416] on link "View Report" at bounding box center [517, 421] width 43 height 10
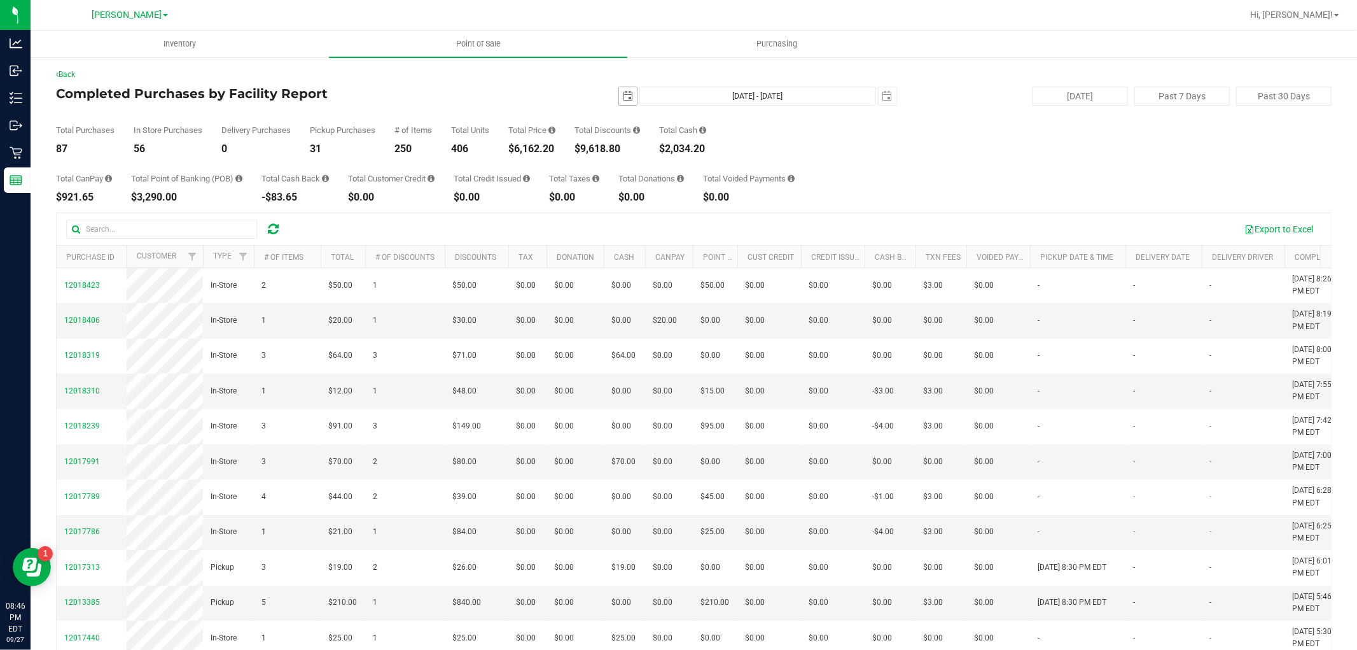
click at [623, 95] on span "select" at bounding box center [628, 96] width 10 height 10
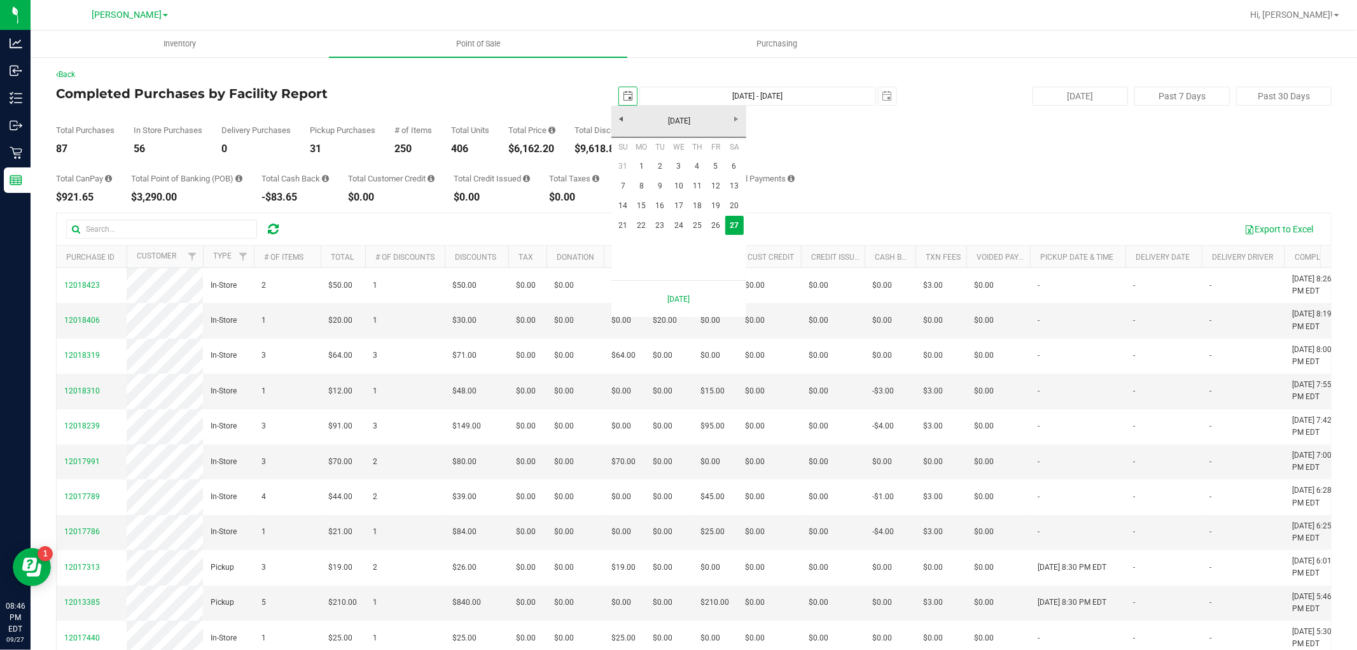
scroll to position [0, 32]
click at [621, 224] on link "21" at bounding box center [623, 226] width 18 height 20
type input "2025-09-21"
type input "Sep 21, 2025 - Sep 27, 2025"
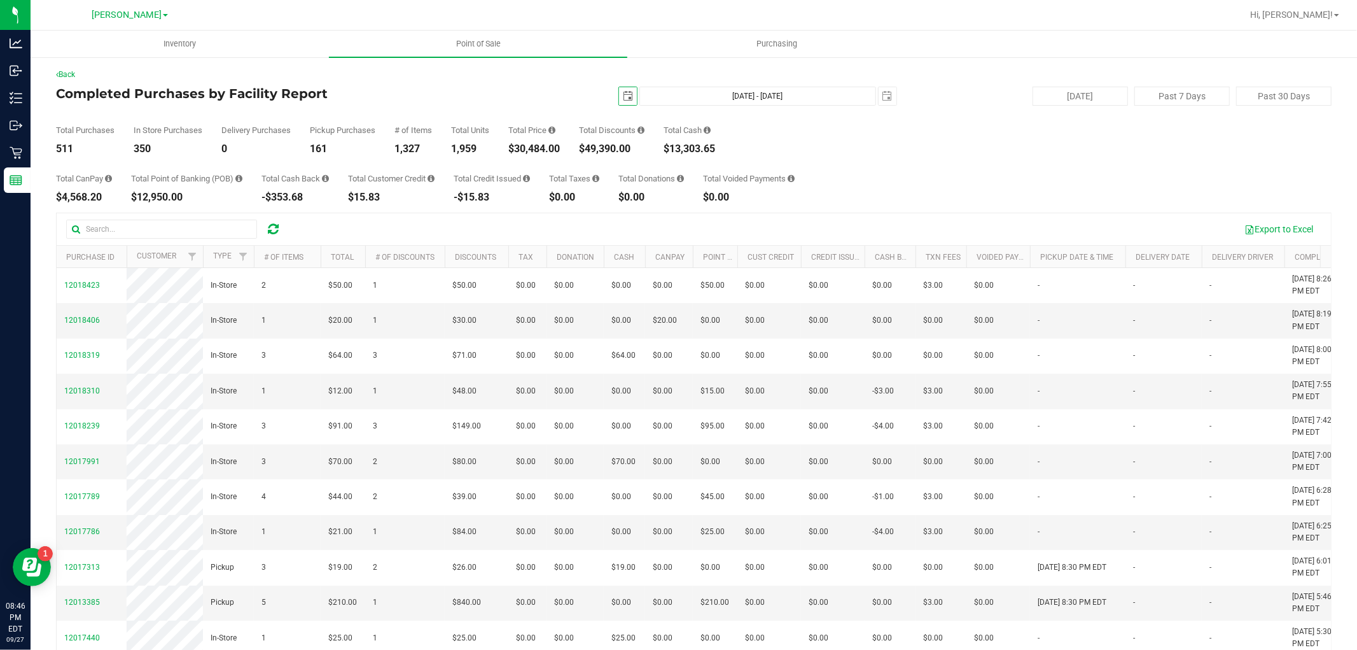
click at [623, 92] on span "select" at bounding box center [628, 96] width 10 height 10
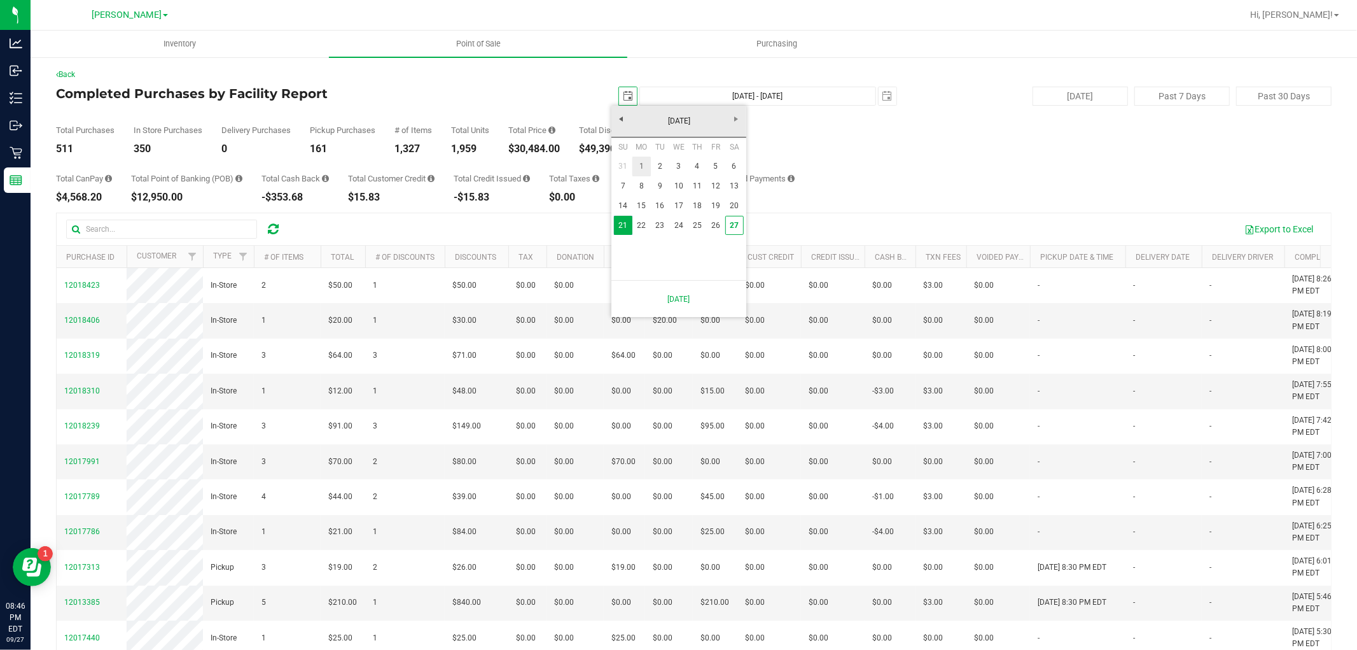
click at [644, 163] on link "1" at bounding box center [641, 167] width 18 height 20
type input "2025-09-01"
type input "Sep 1, 2025 - Sep 27, 2025"
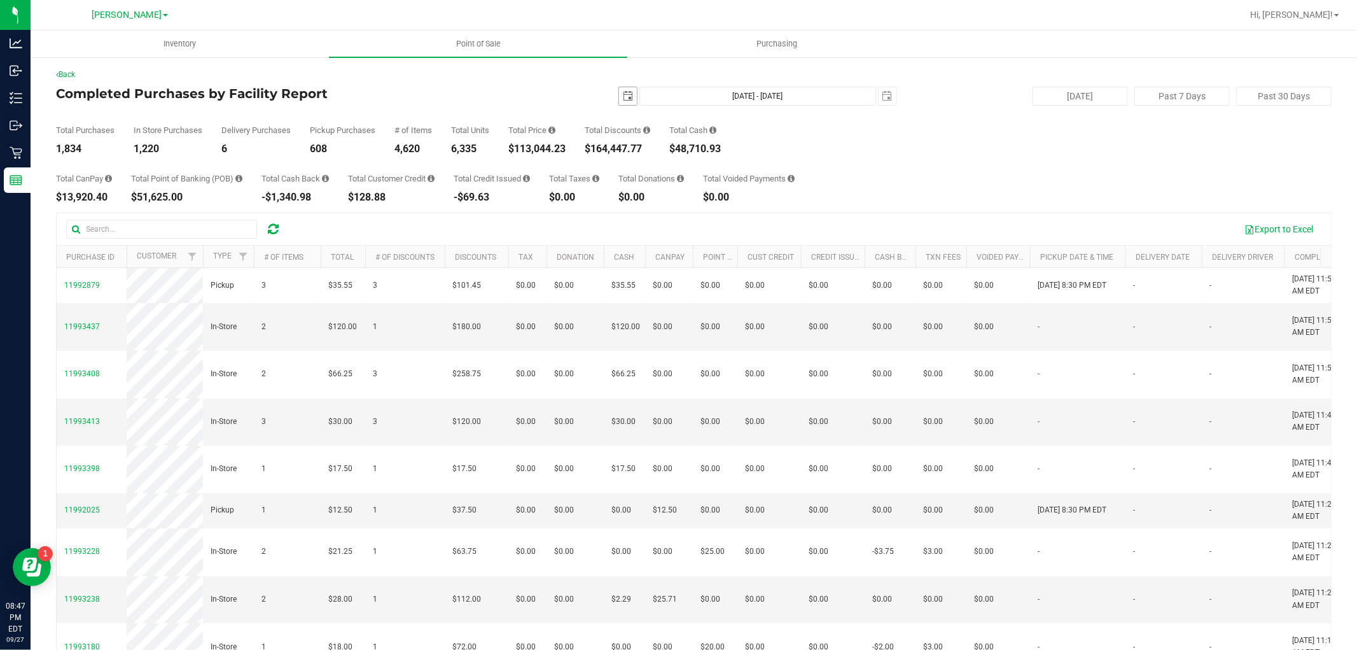
click at [623, 97] on span "select" at bounding box center [628, 96] width 10 height 10
click at [736, 221] on link "27" at bounding box center [734, 226] width 18 height 20
type input "2025-09-27"
type input "Sep 27, 2025 - Sep 27, 2025"
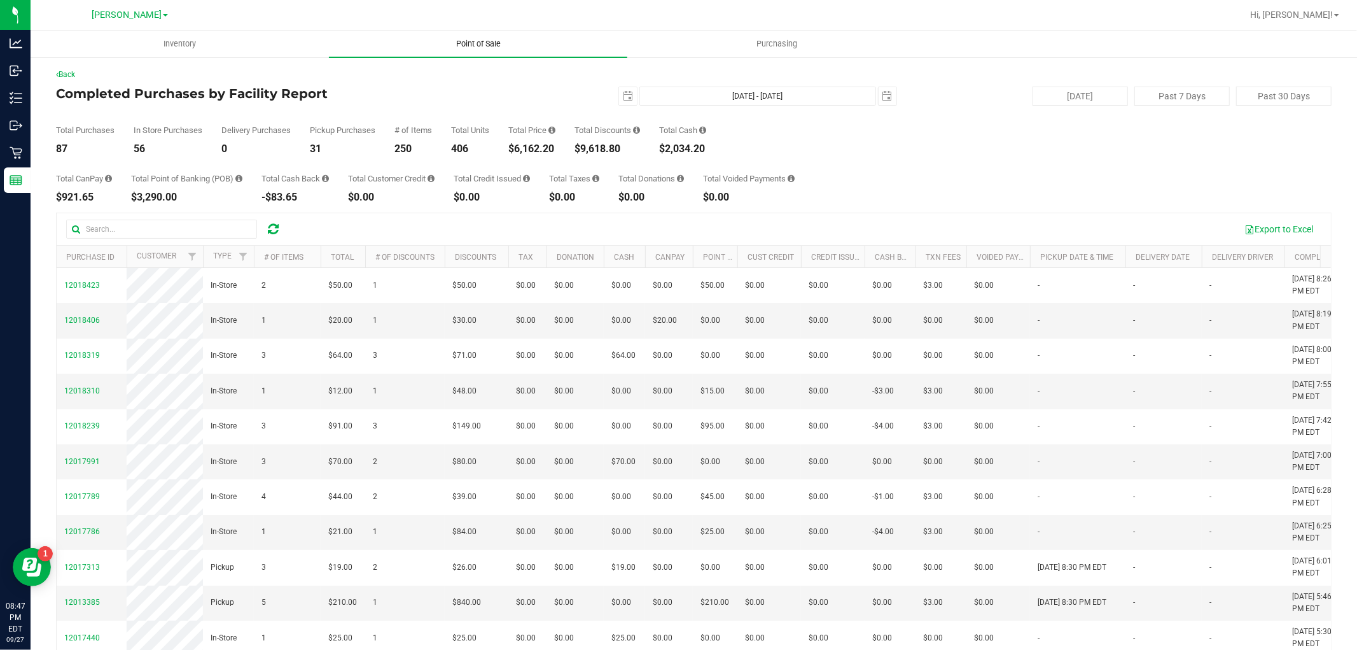
click at [486, 43] on span "Point of Sale" at bounding box center [478, 43] width 79 height 11
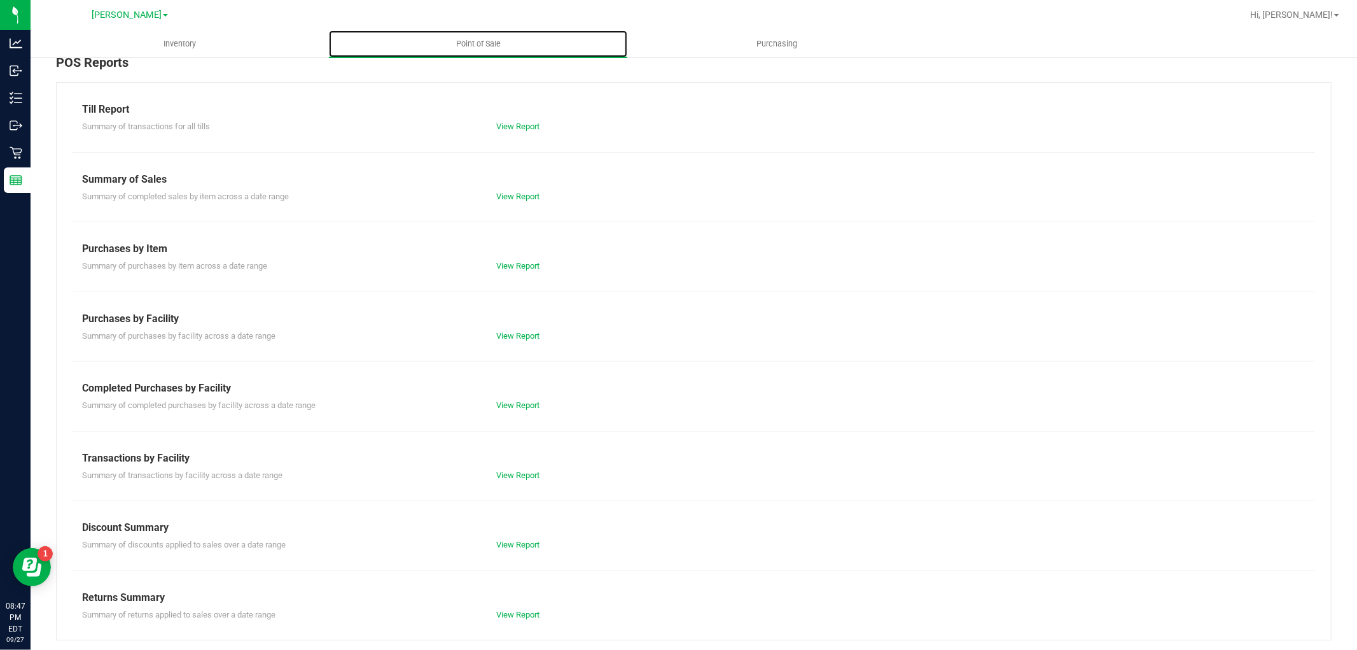
scroll to position [20, 0]
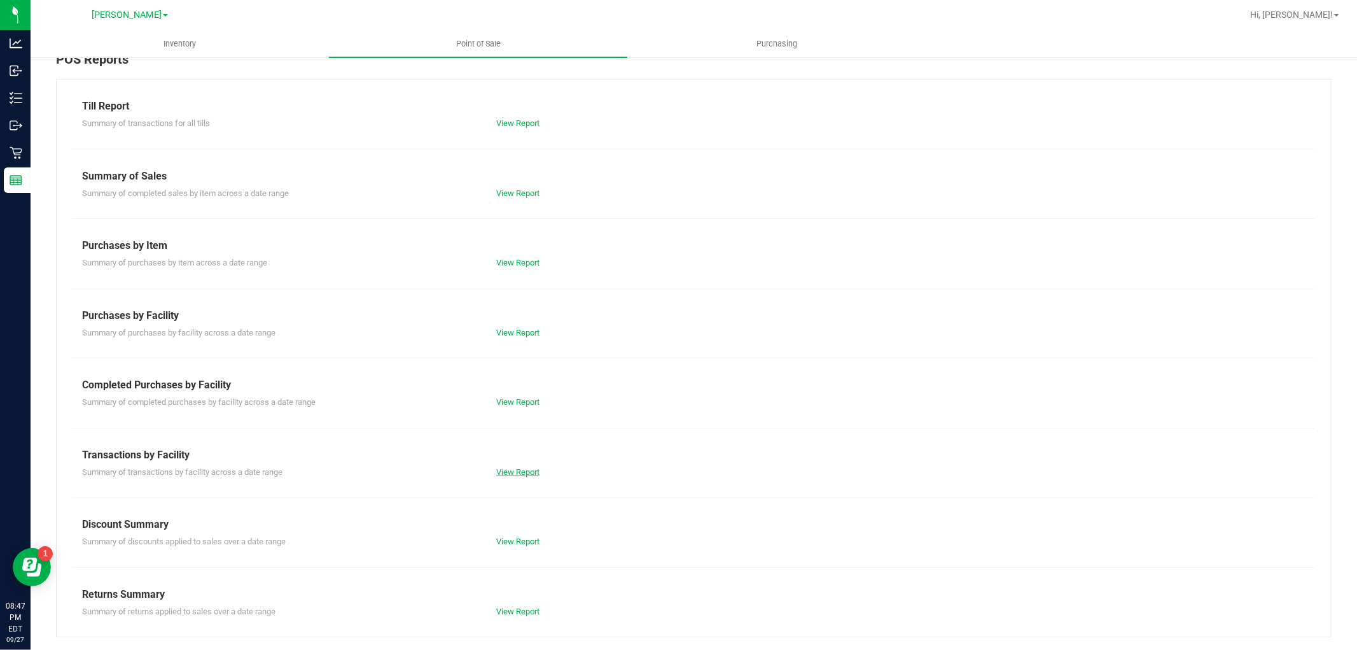
click at [522, 471] on link "View Report" at bounding box center [517, 472] width 43 height 10
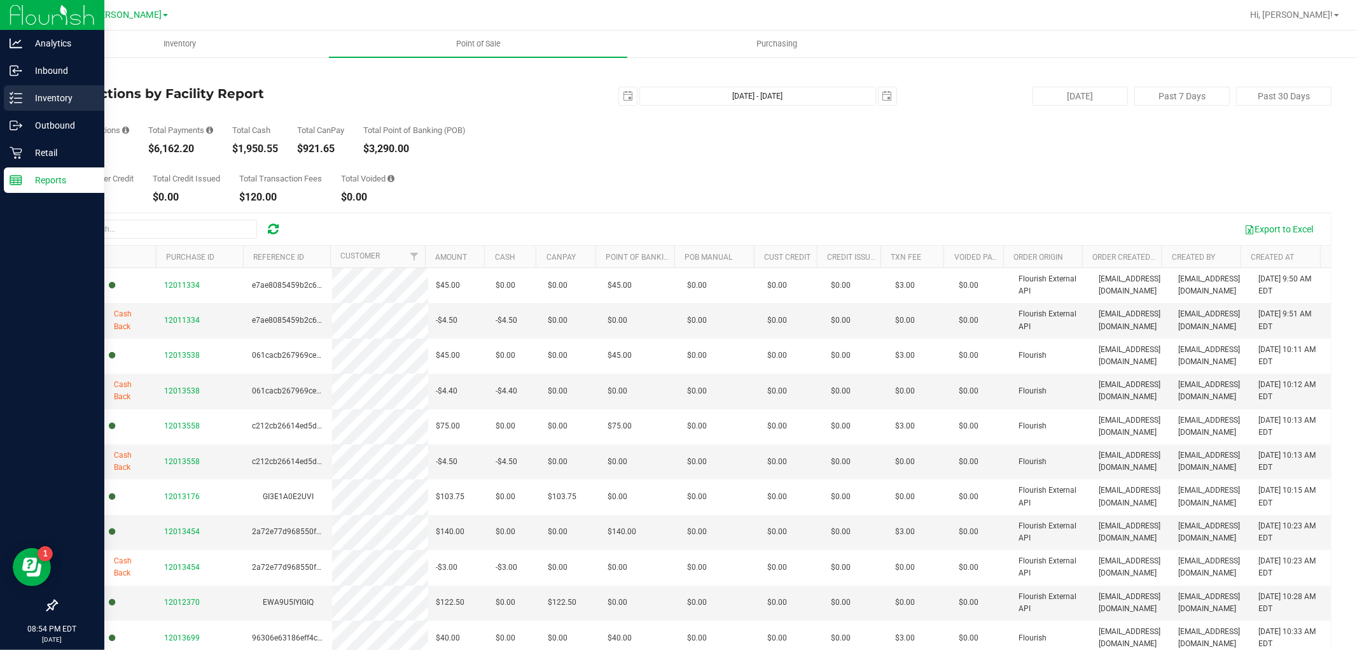
click at [0, 90] on link "Inventory" at bounding box center [52, 98] width 104 height 27
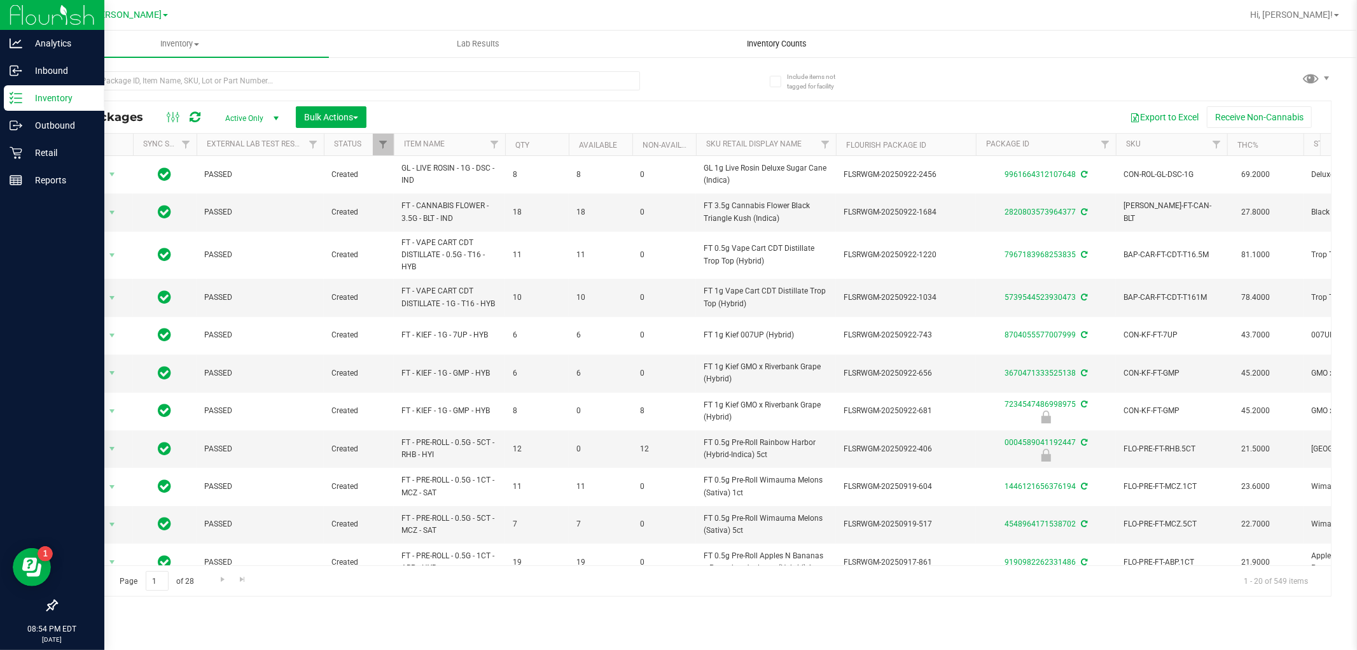
click at [762, 38] on span "Inventory Counts" at bounding box center [777, 43] width 94 height 11
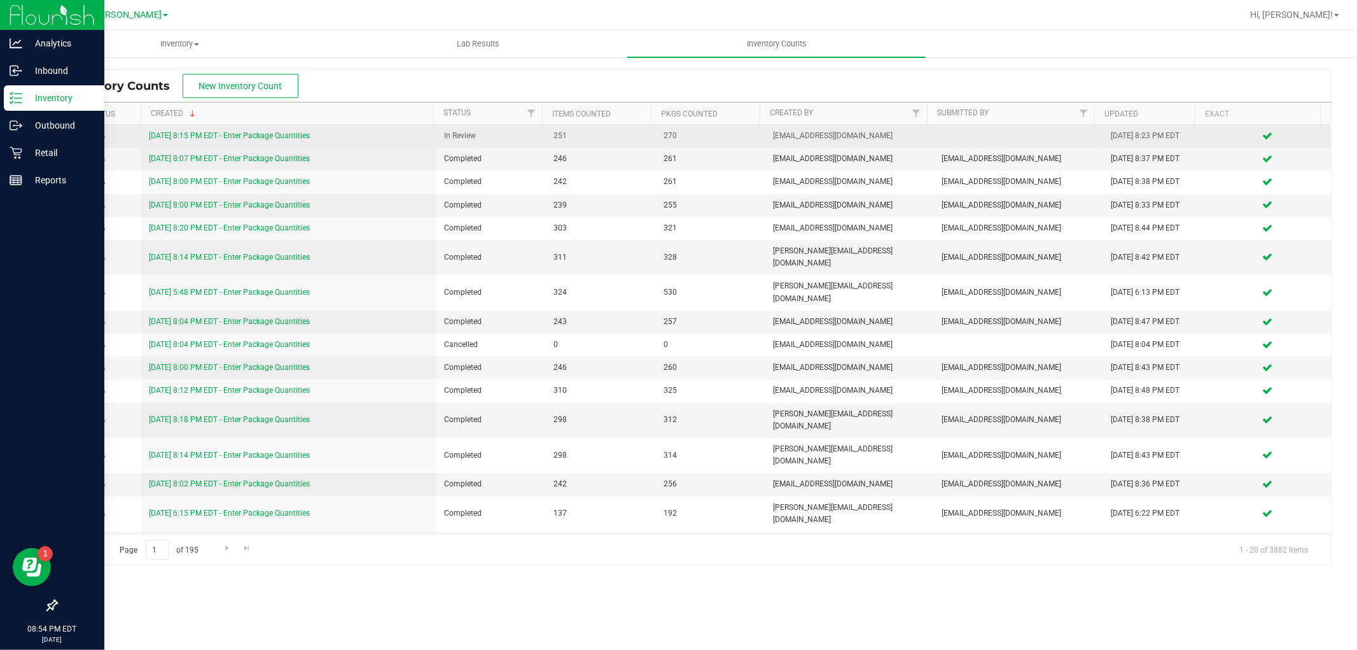
click at [304, 136] on link "9/27/25 8:15 PM EDT - Enter Package Quantities" at bounding box center [229, 135] width 161 height 9
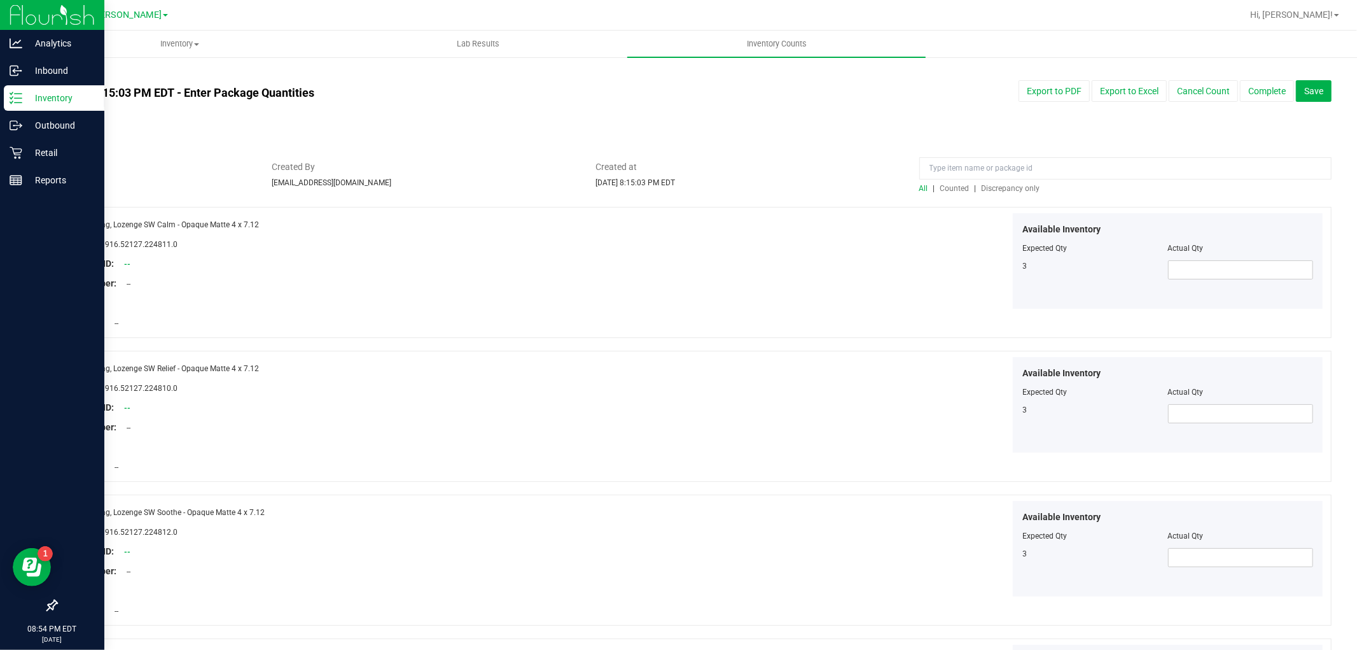
click at [1010, 185] on span "Discrepancy only" at bounding box center [1011, 188] width 59 height 9
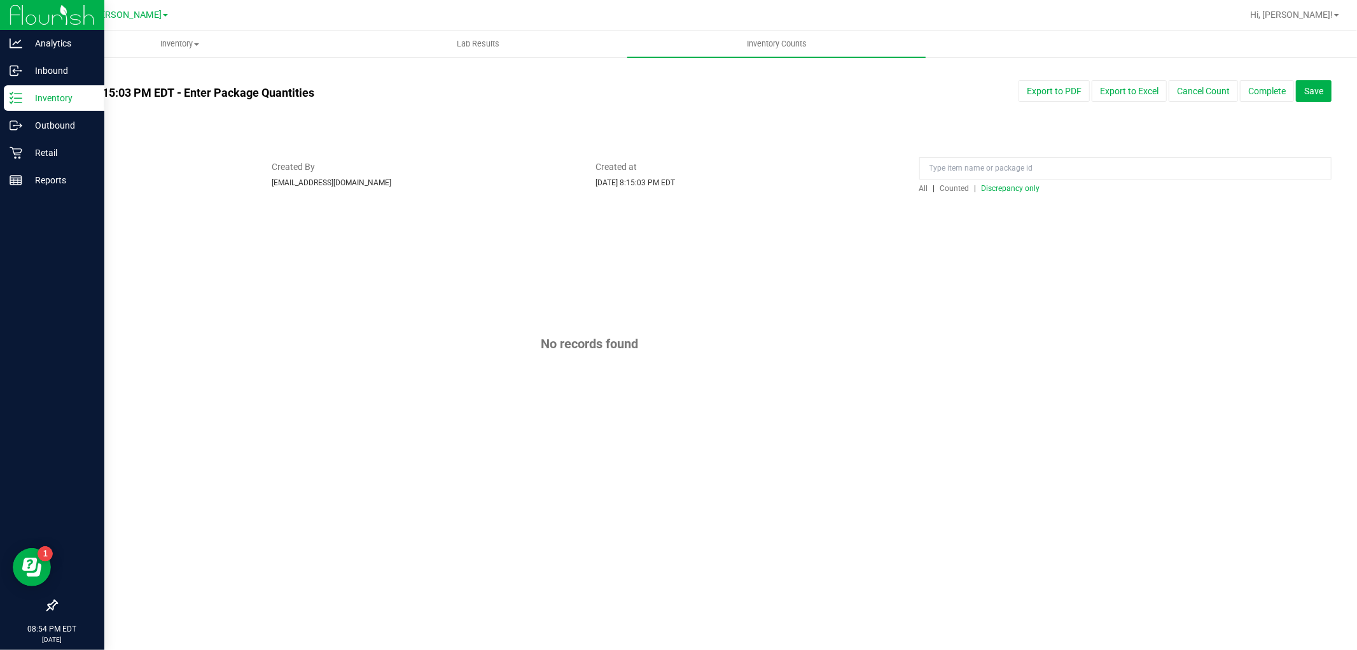
click at [1010, 185] on span "Discrepancy only" at bounding box center [1011, 188] width 59 height 9
click at [1258, 93] on button "Complete" at bounding box center [1267, 91] width 54 height 22
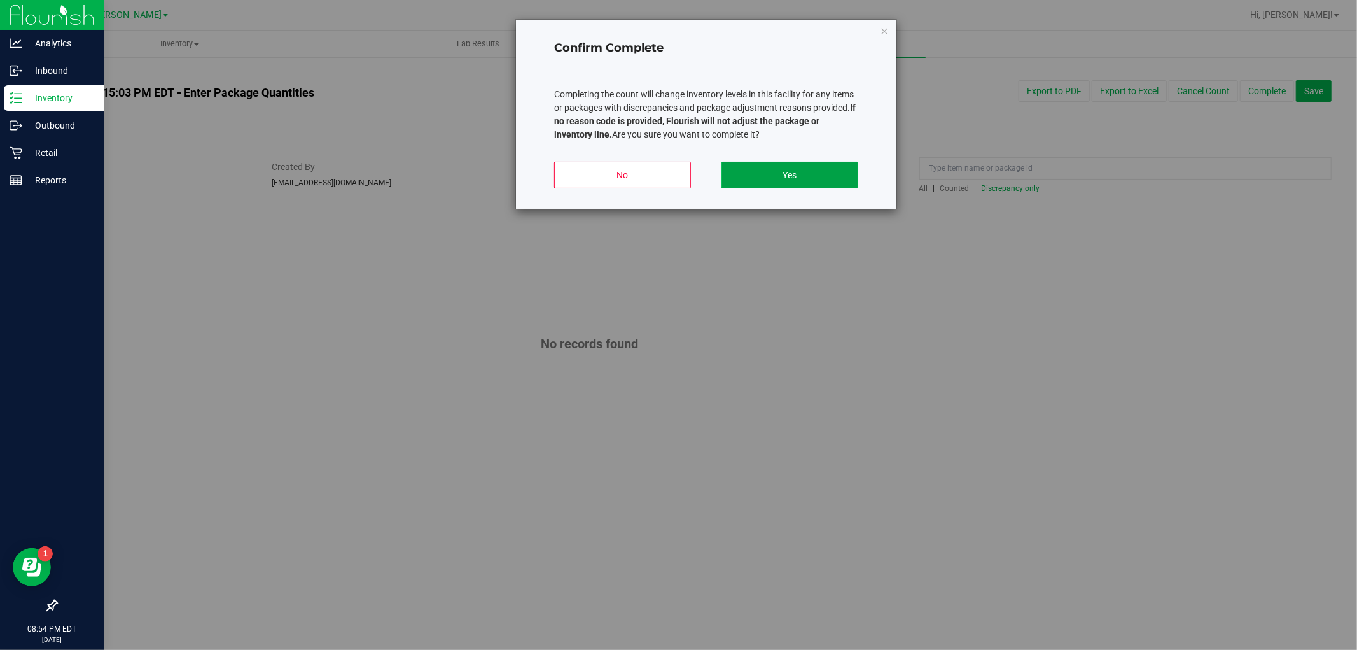
click at [783, 163] on button "Yes" at bounding box center [790, 175] width 137 height 27
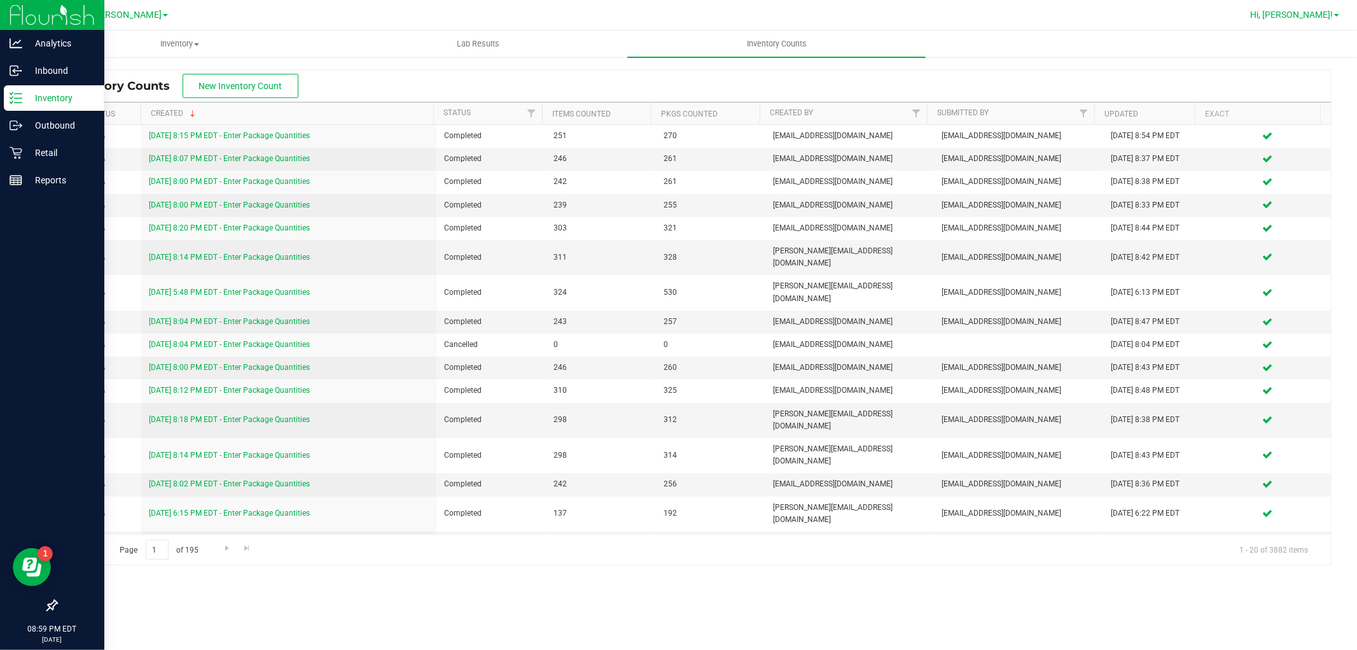
click at [1319, 13] on span "Hi, Francisco!" at bounding box center [1291, 15] width 83 height 10
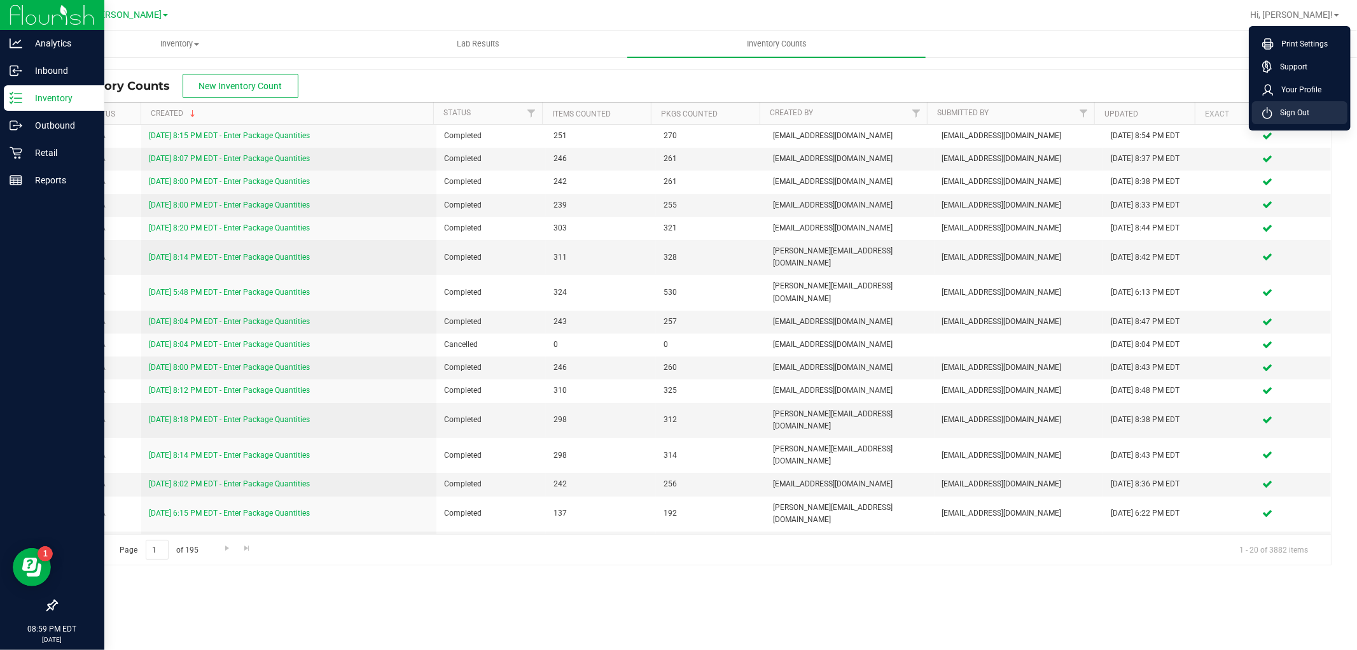
click at [1305, 109] on span "Sign Out" at bounding box center [1291, 112] width 37 height 13
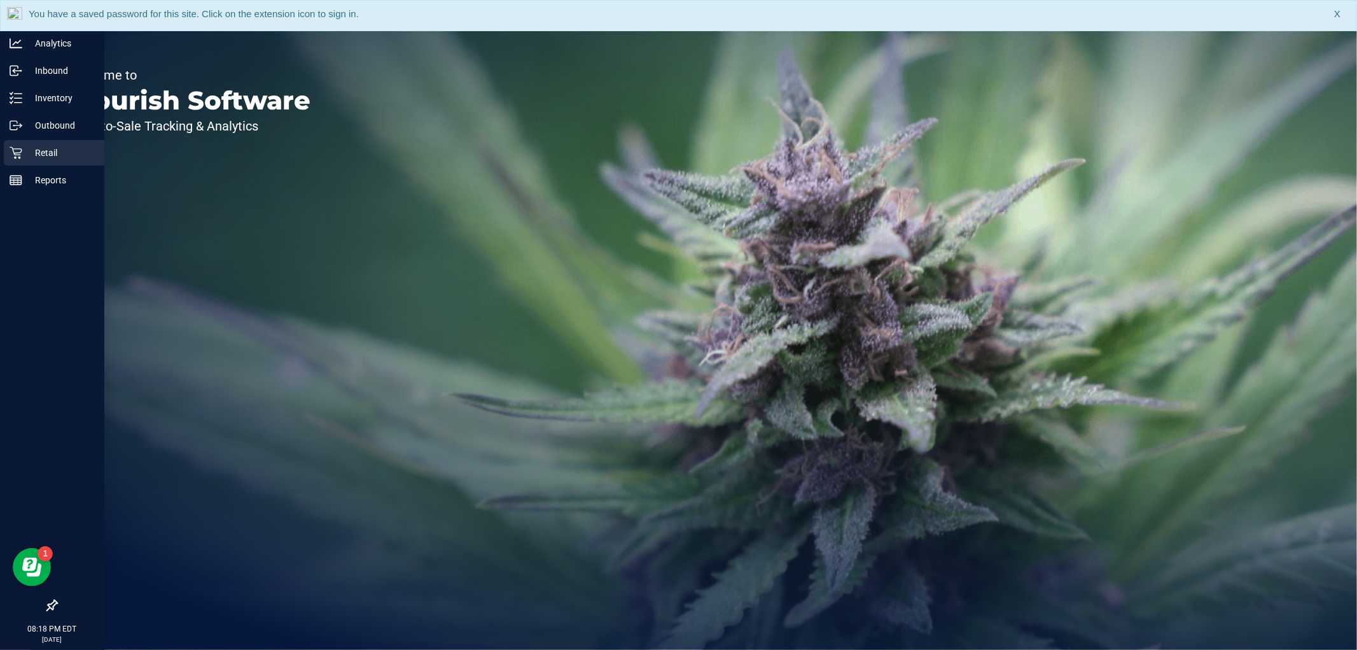
click at [24, 147] on p "Retail" at bounding box center [60, 152] width 76 height 15
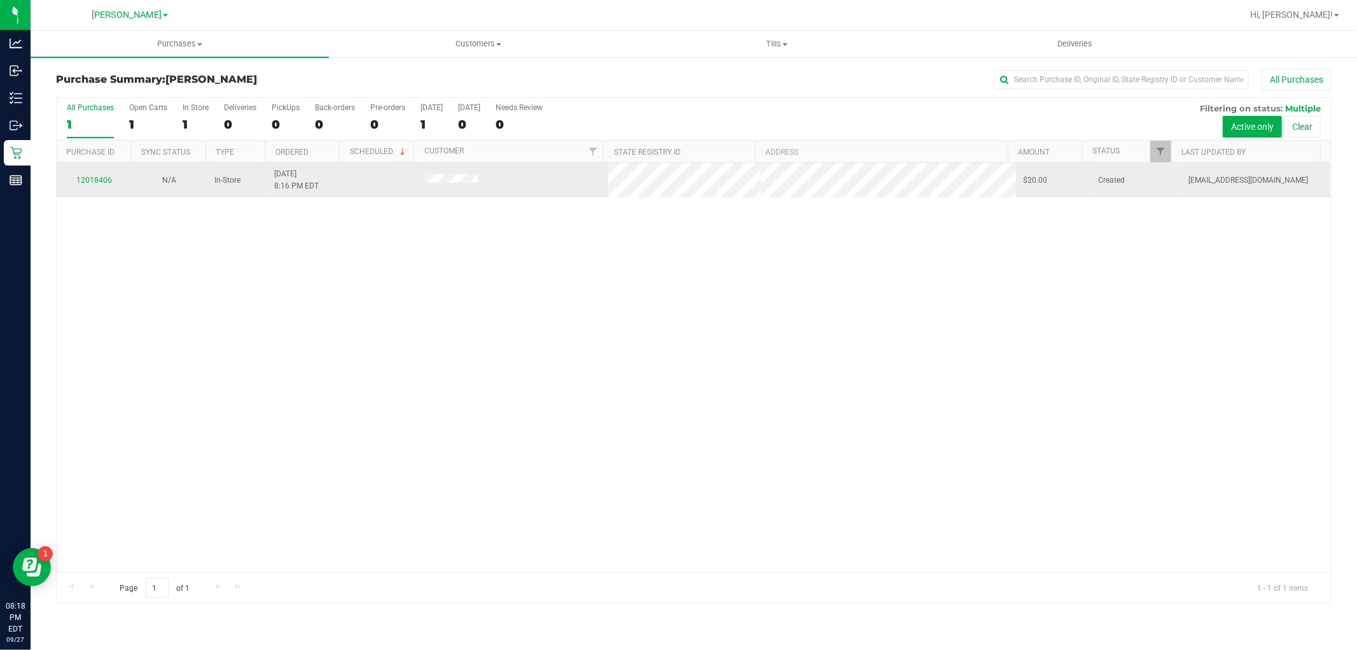
click at [98, 175] on div "12018406" at bounding box center [94, 180] width 60 height 12
click at [97, 180] on link "12018406" at bounding box center [94, 180] width 36 height 9
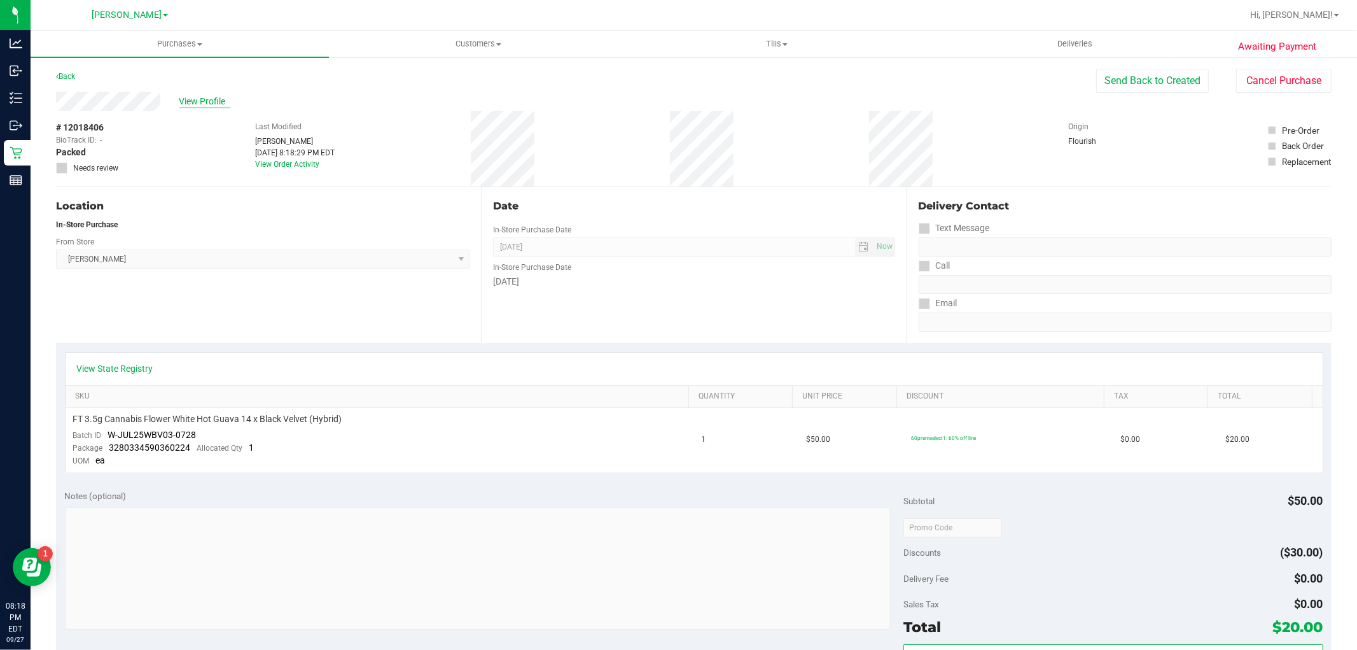
click at [200, 97] on span "View Profile" at bounding box center [204, 101] width 51 height 13
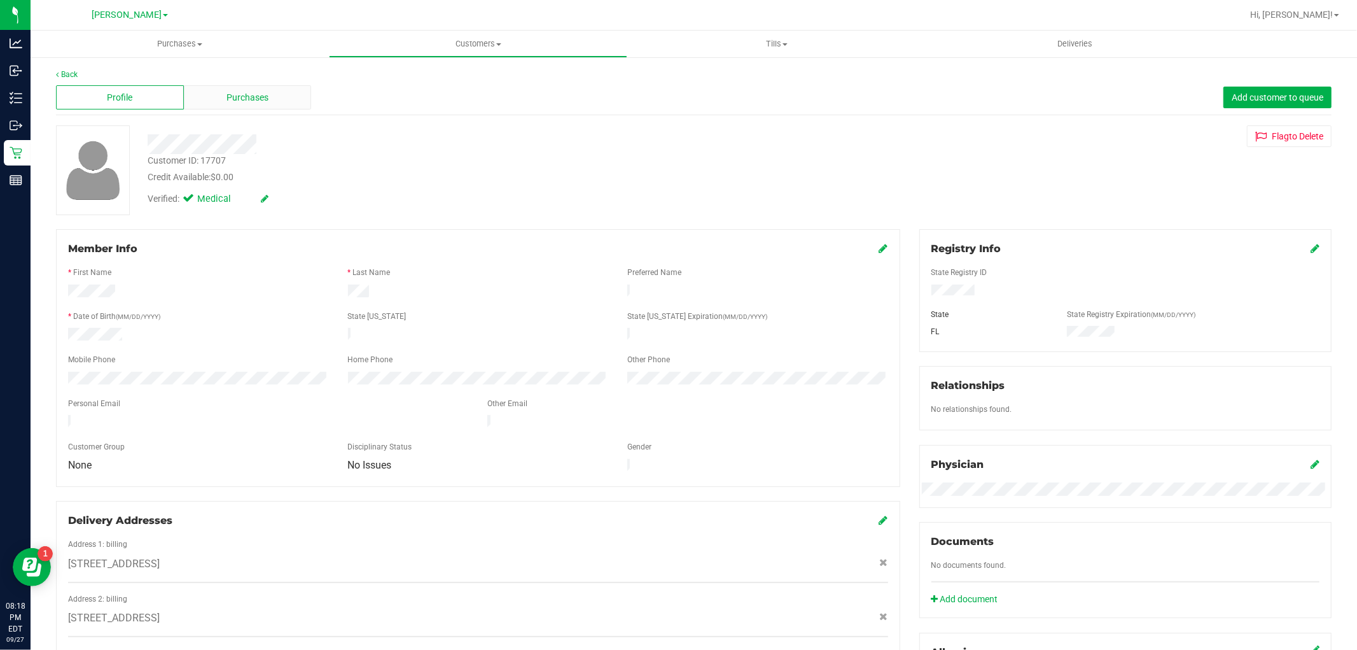
click at [263, 99] on span "Purchases" at bounding box center [248, 97] width 42 height 13
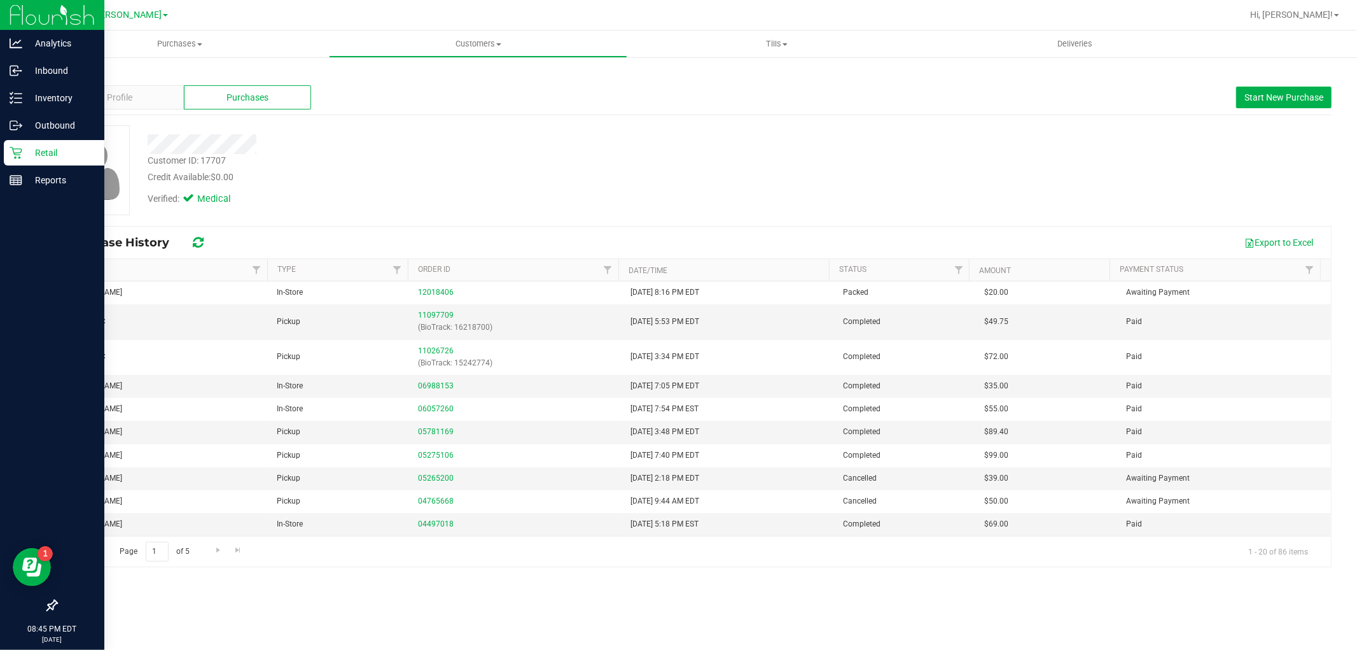
click at [31, 154] on p "Retail" at bounding box center [60, 152] width 76 height 15
